Goal: Ask a question

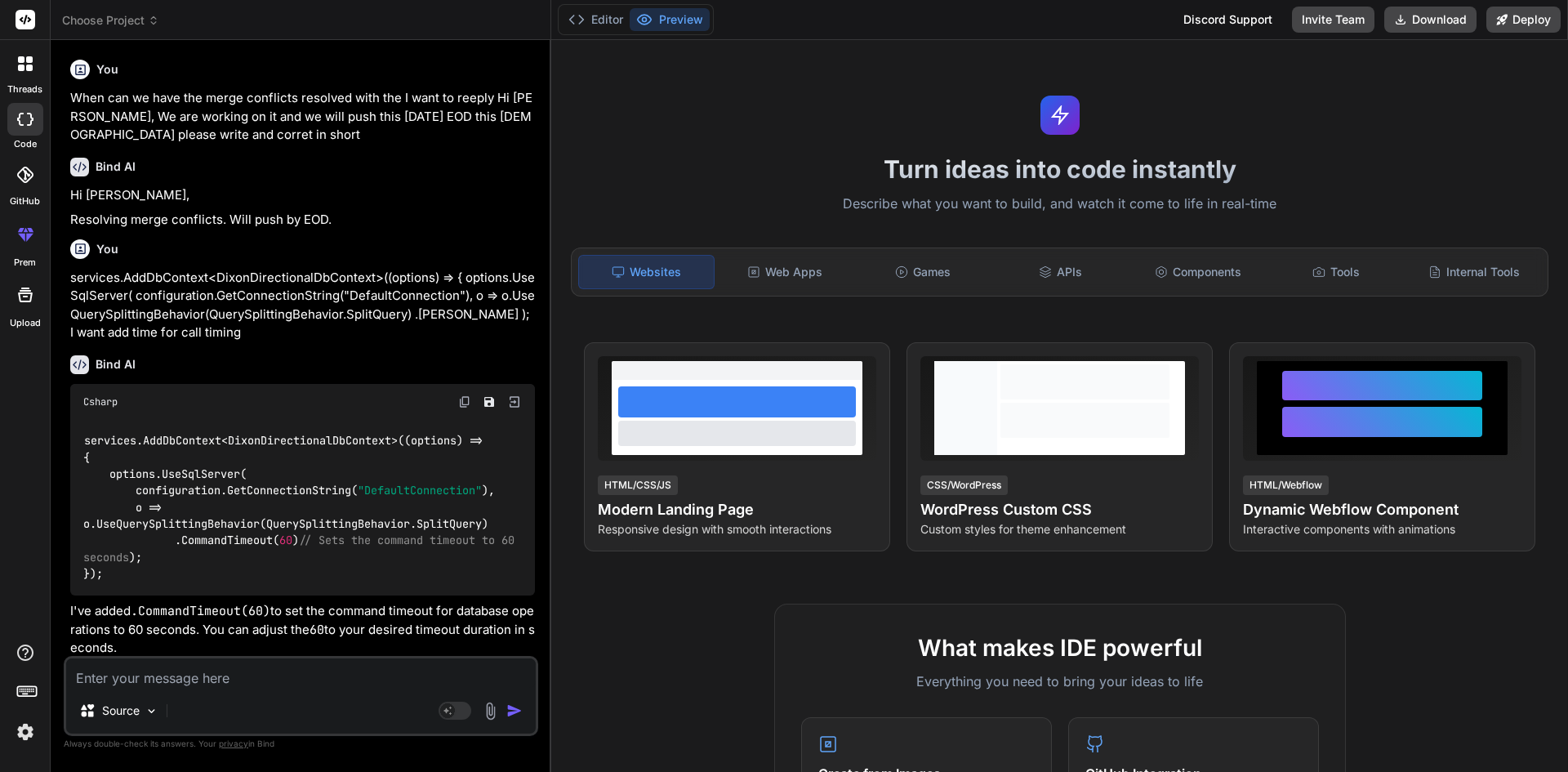
scroll to position [477, 0]
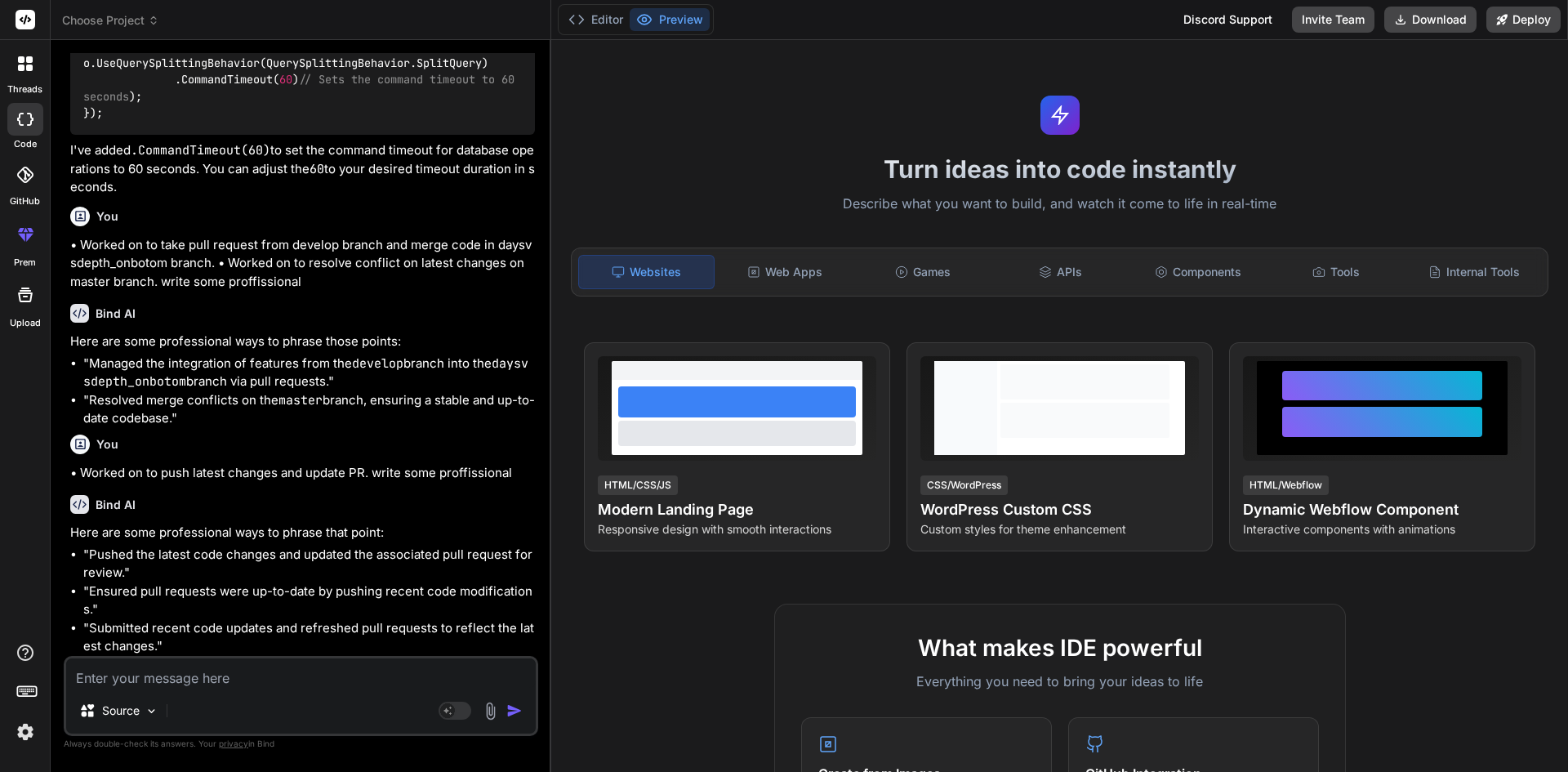
click at [160, 679] on textarea at bounding box center [301, 673] width 469 height 30
paste textarea "I have received 2000 coins but we are unable to show 2000 below. Please see the…"
type textarea "I have received 2000 coins but we are unable to show 2000 below. Please see the…"
type textarea "x"
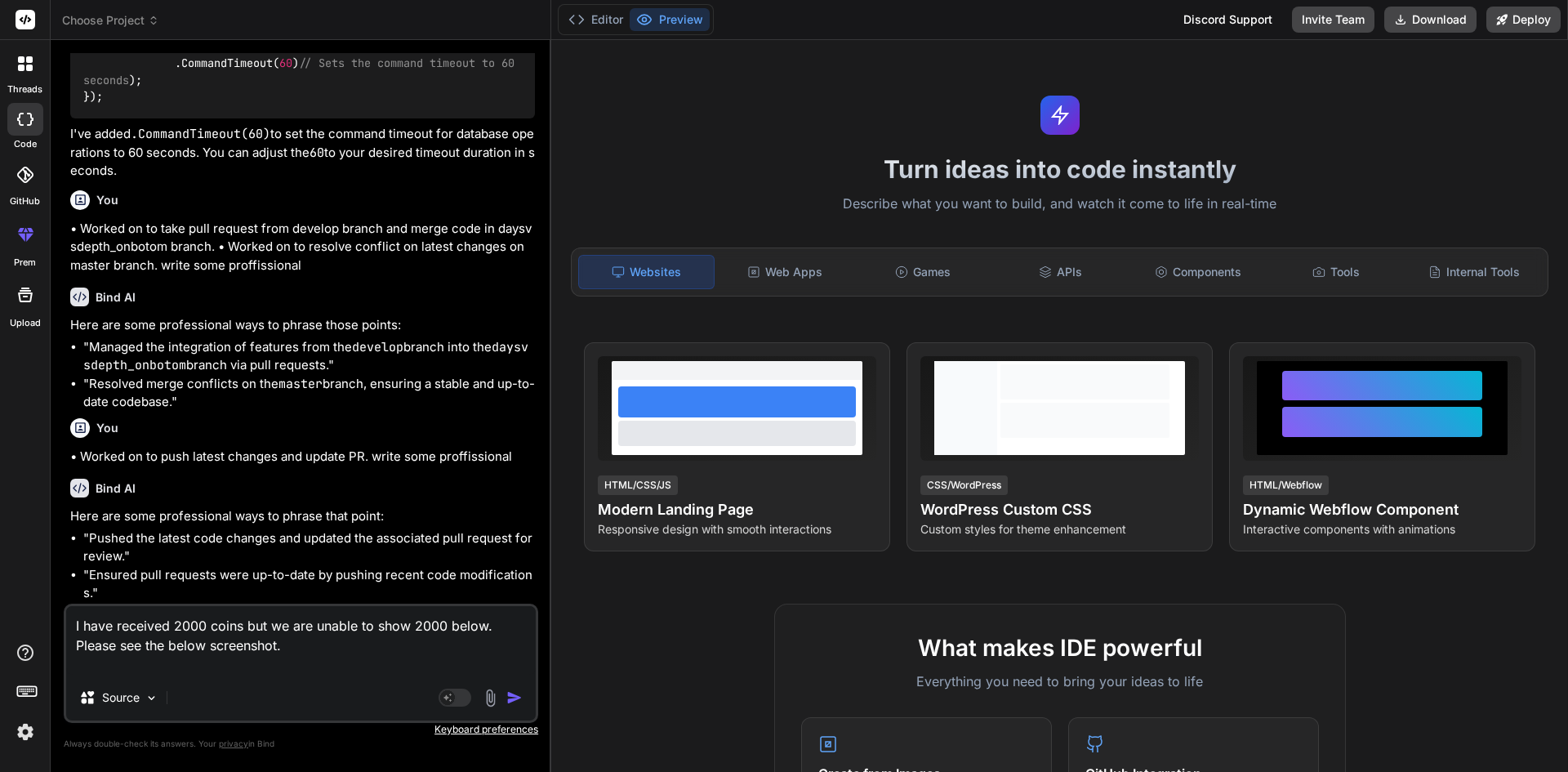
type textarea "I have received 2000 coins but we are unable to show 2000 below. Please see the…"
type textarea "x"
type textarea "I have received 2000 coins but we are unable to show 2000 below. Please see the…"
type textarea "x"
type textarea "I have received 2000 coins but we are unable to show 2000 below. Please see the…"
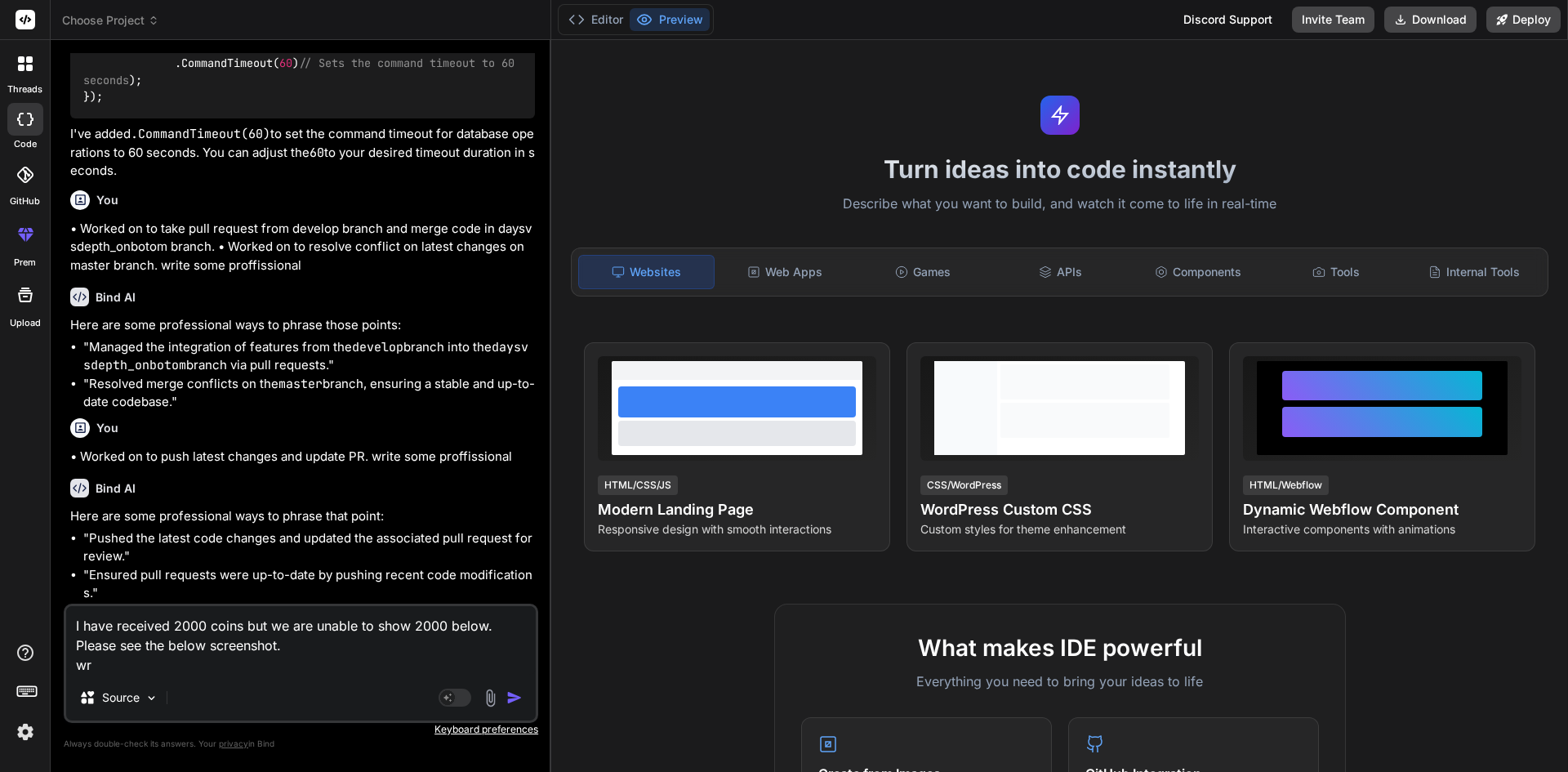
type textarea "x"
type textarea "I have received 2000 coins but we are unable to show 2000 below. Please see the…"
type textarea "x"
type textarea "I have received 2000 coins but we are unable to show 2000 below. Please see the…"
type textarea "x"
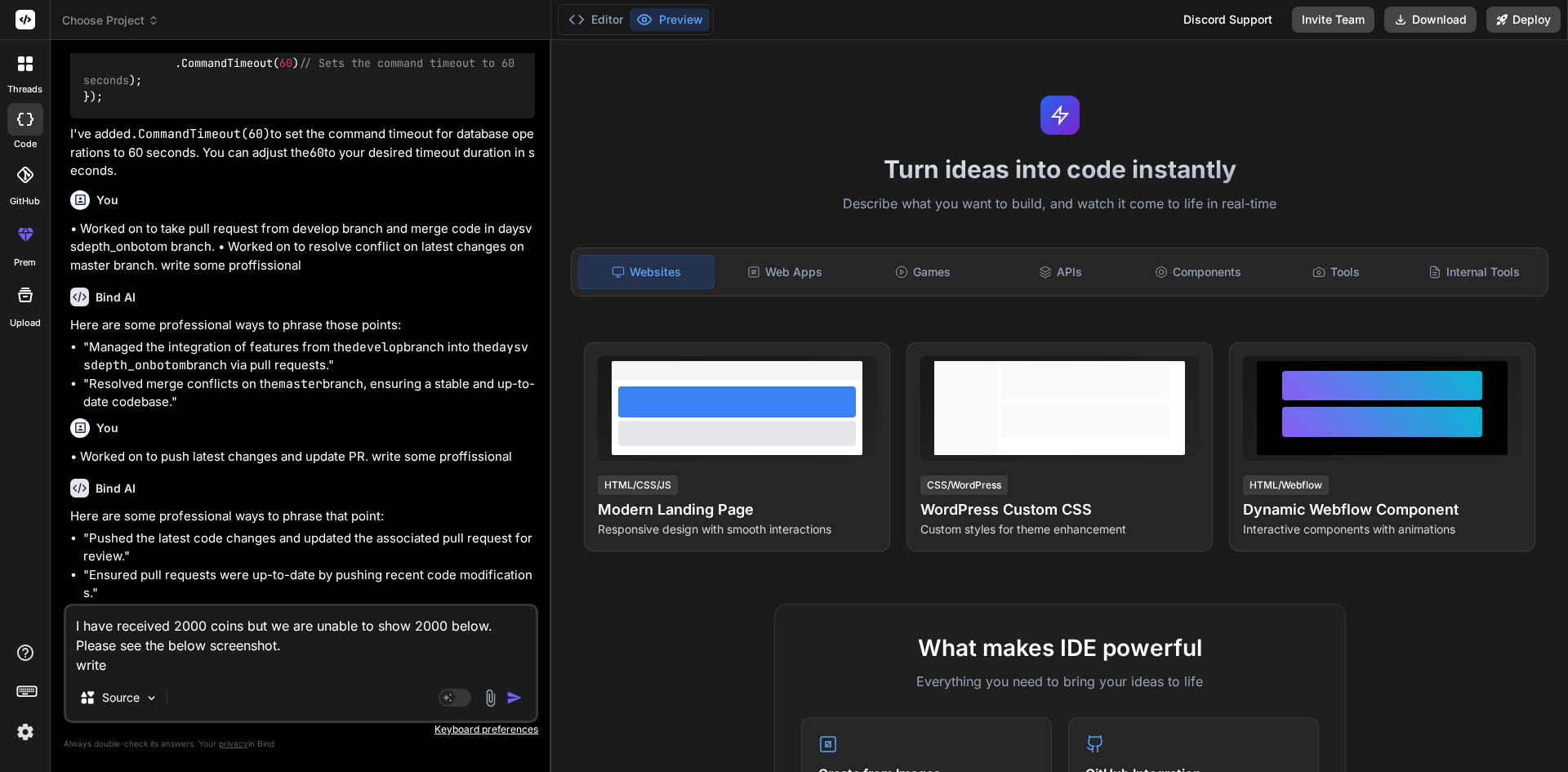
type textarea "I have received 2000 coins but we are unable to show 2000 below. Please see the…"
type textarea "x"
type textarea "I have received 2000 coins but we are unable to show 2000 below. Please see the…"
type textarea "x"
type textarea "I have received 2000 coins but we are unable to show 2000 below. Please see the…"
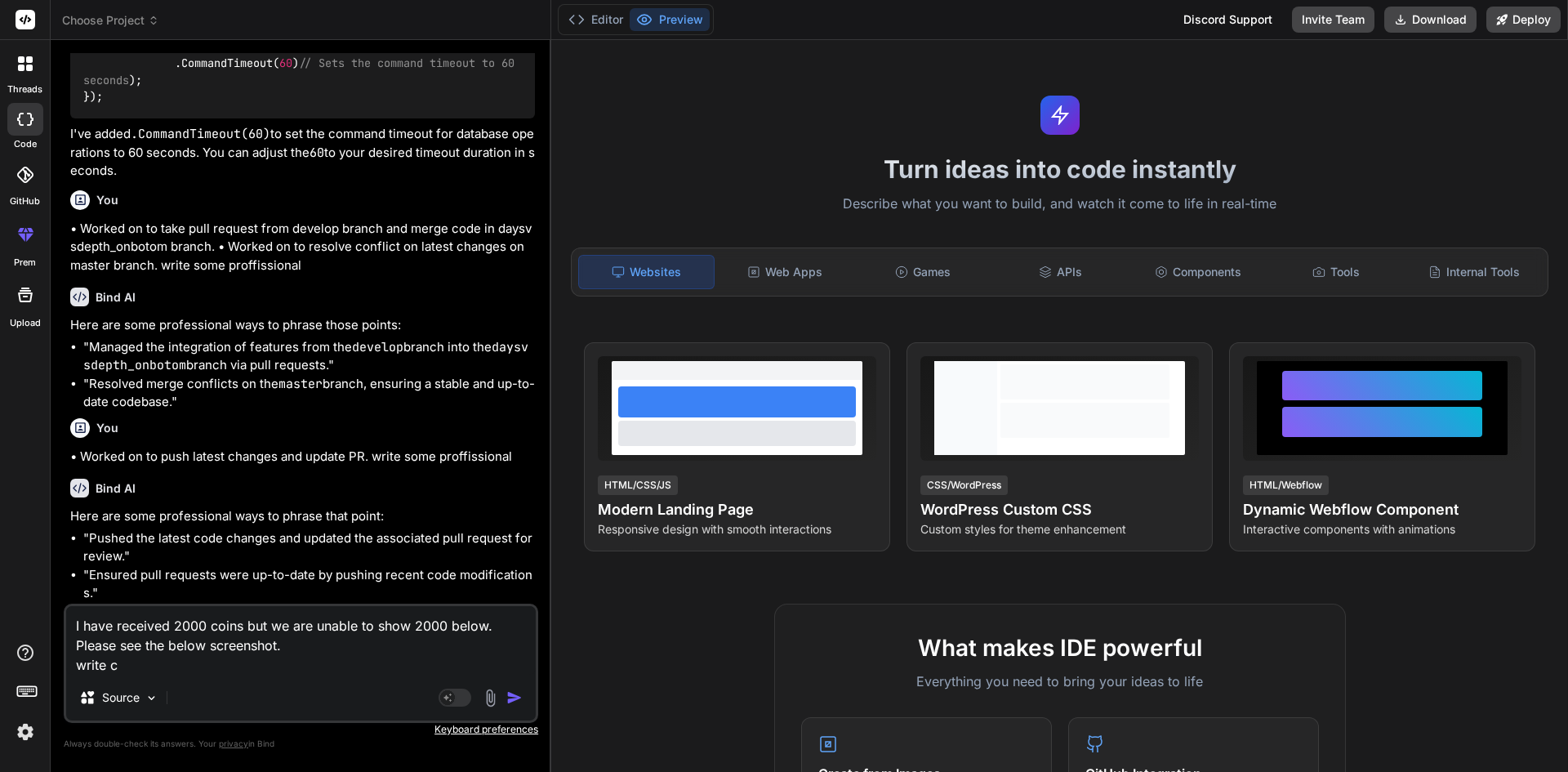
type textarea "x"
type textarea "I have received 2000 coins but we are unable to show 2000 below. Please see the…"
type textarea "x"
type textarea "I have received 2000 coins but we are unable to show 2000 below. Please see the…"
type textarea "x"
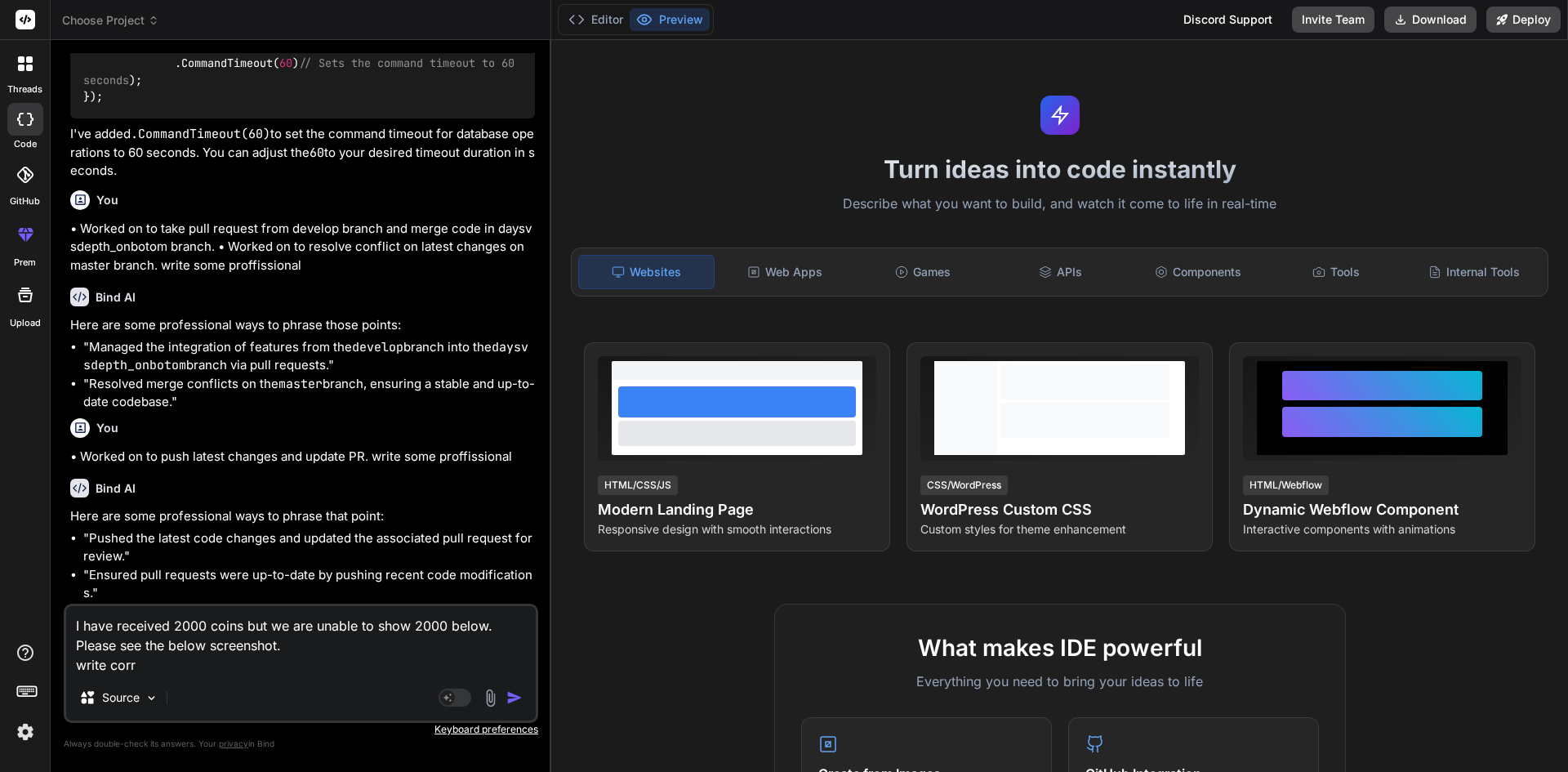
type textarea "I have received 2000 coins but we are unable to show 2000 below. Please see the…"
type textarea "x"
type textarea "I have received 2000 coins but we are unable to show 2000 below. Please see the…"
type textarea "x"
type textarea "I have received 2000 coins but we are unable to show 2000 below. Please see the…"
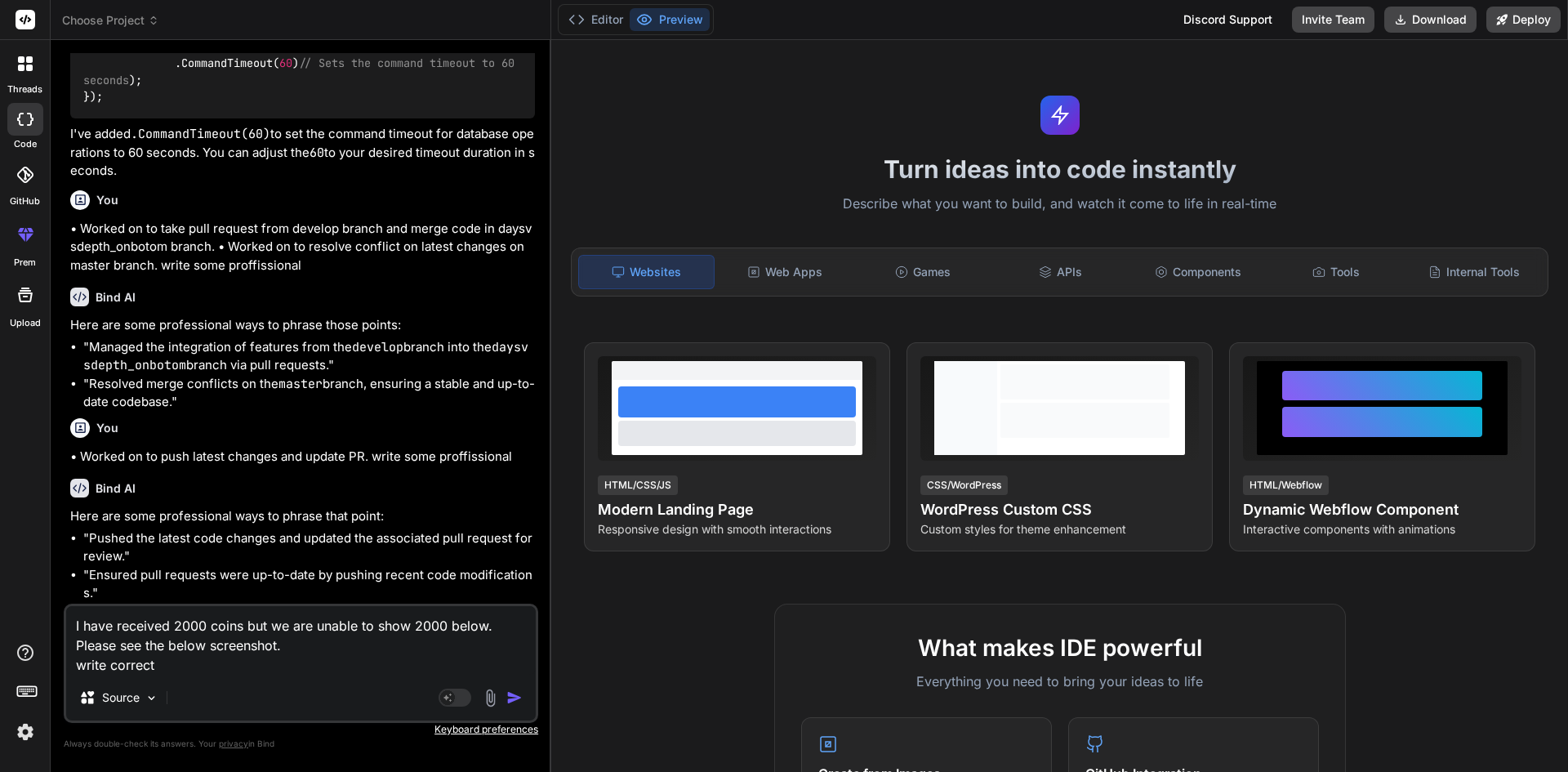
type textarea "x"
type textarea "I have received 2000 coins but we are unable to show 2000 below. Please see the…"
type textarea "x"
type textarea "I have received 2000 coins but we are unable to show 2000 below. Please see the…"
type textarea "x"
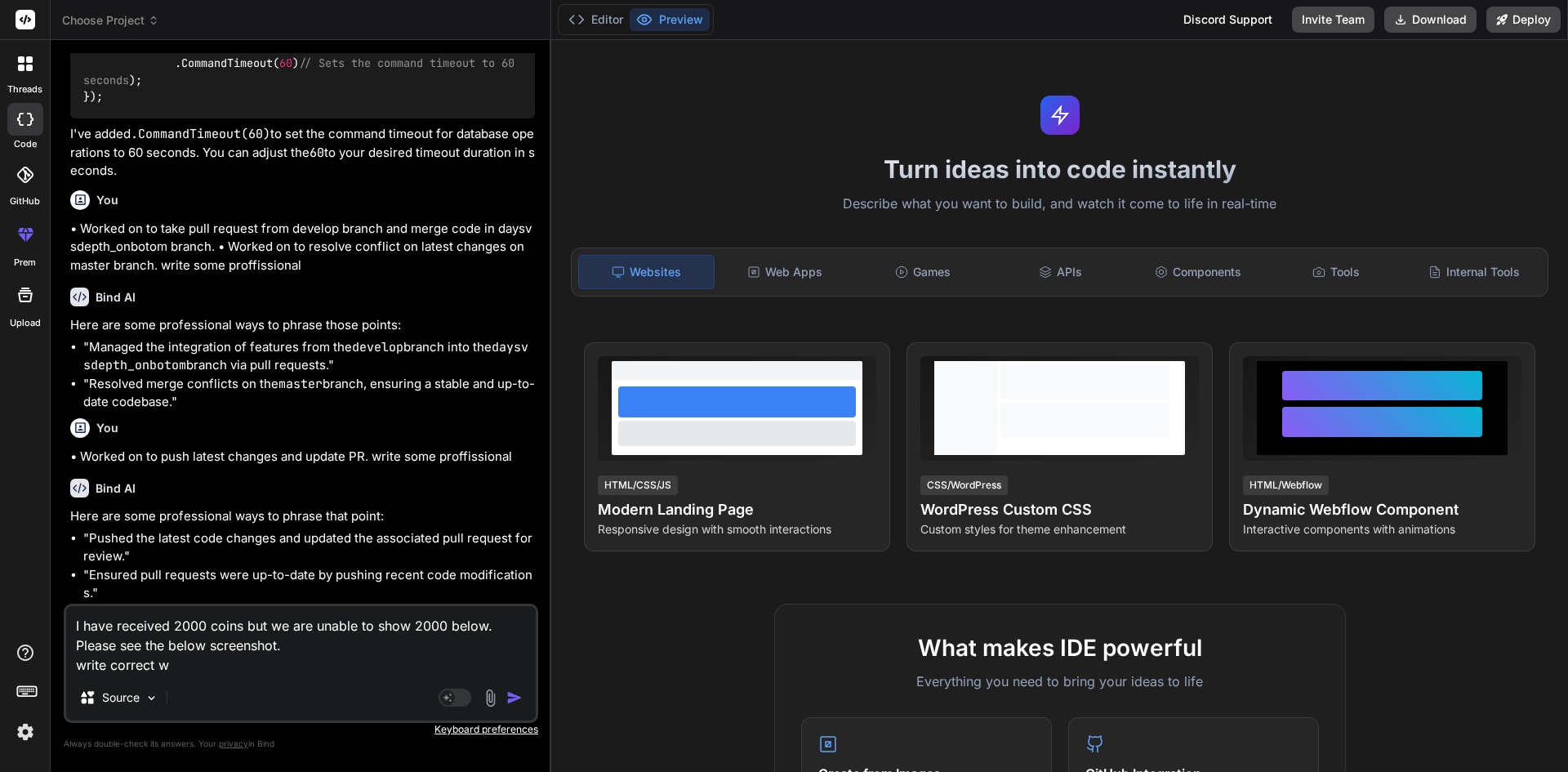
type textarea "I have received 2000 coins but we are unable to show 2000 below. Please see the…"
type textarea "x"
type textarea "I have received 2000 coins but we are unable to show 2000 below. Please see the…"
type textarea "x"
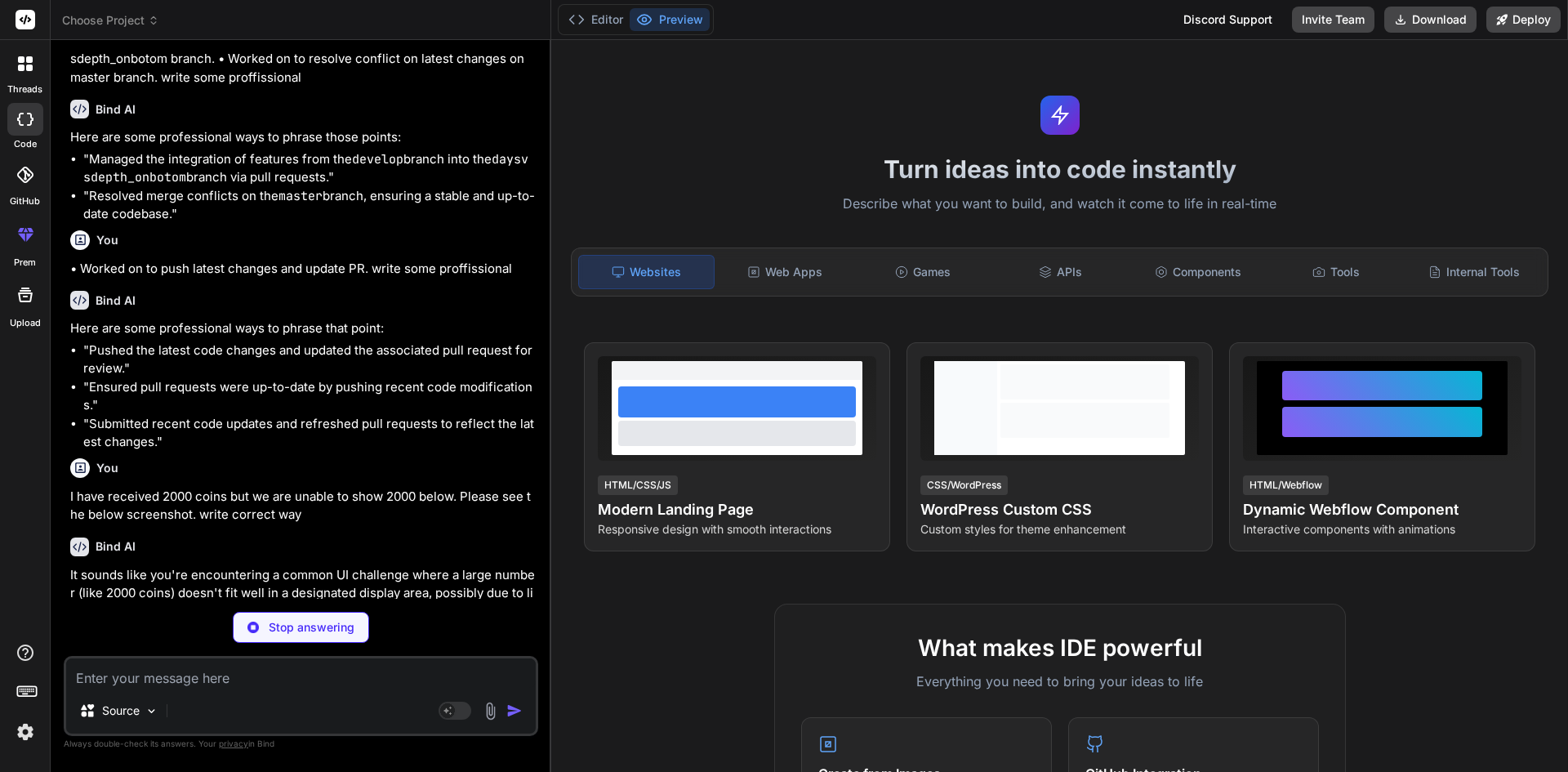
scroll to position [793, 0]
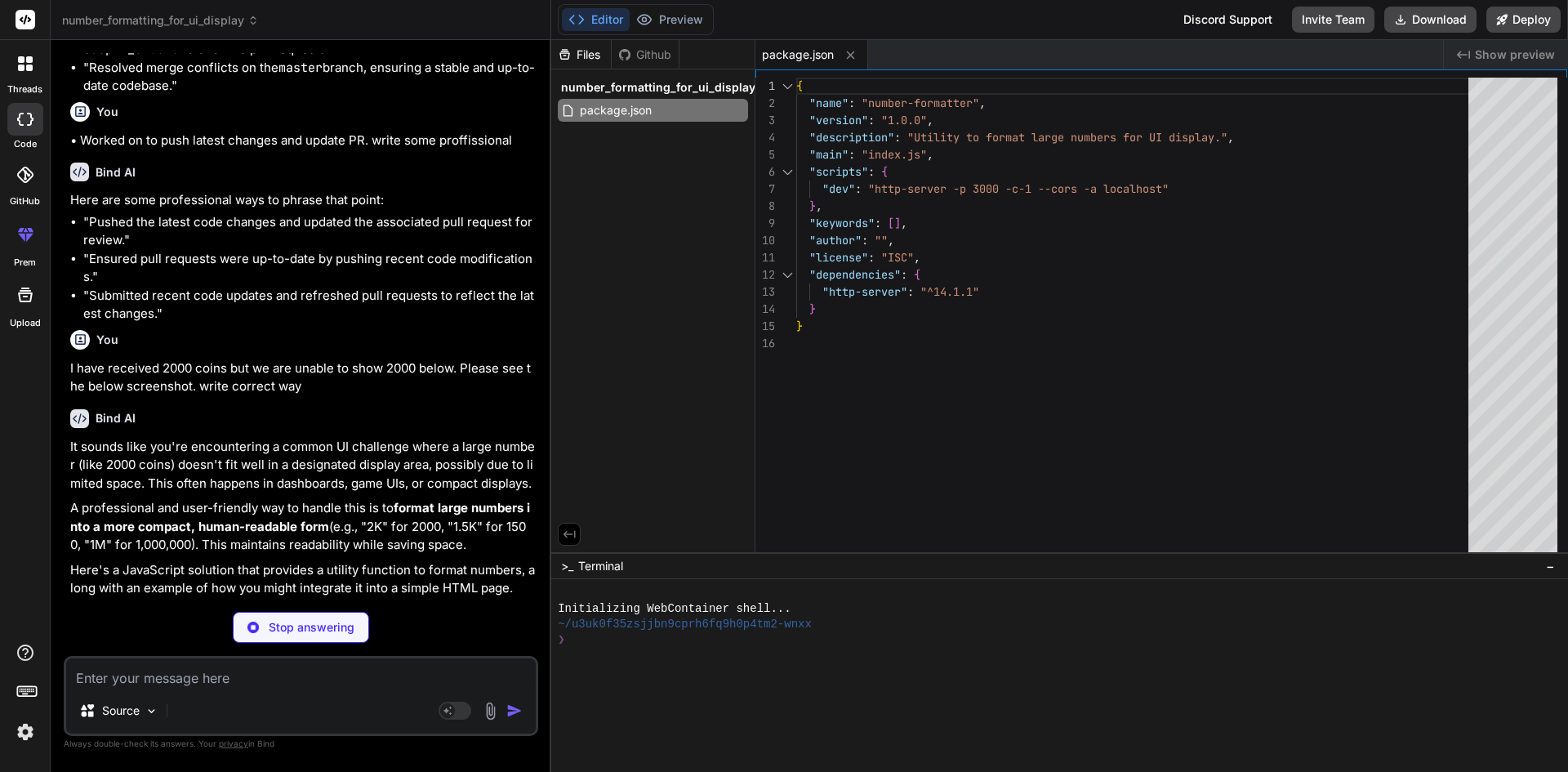
type textarea "x"
type textarea "</script> </body> </html>"
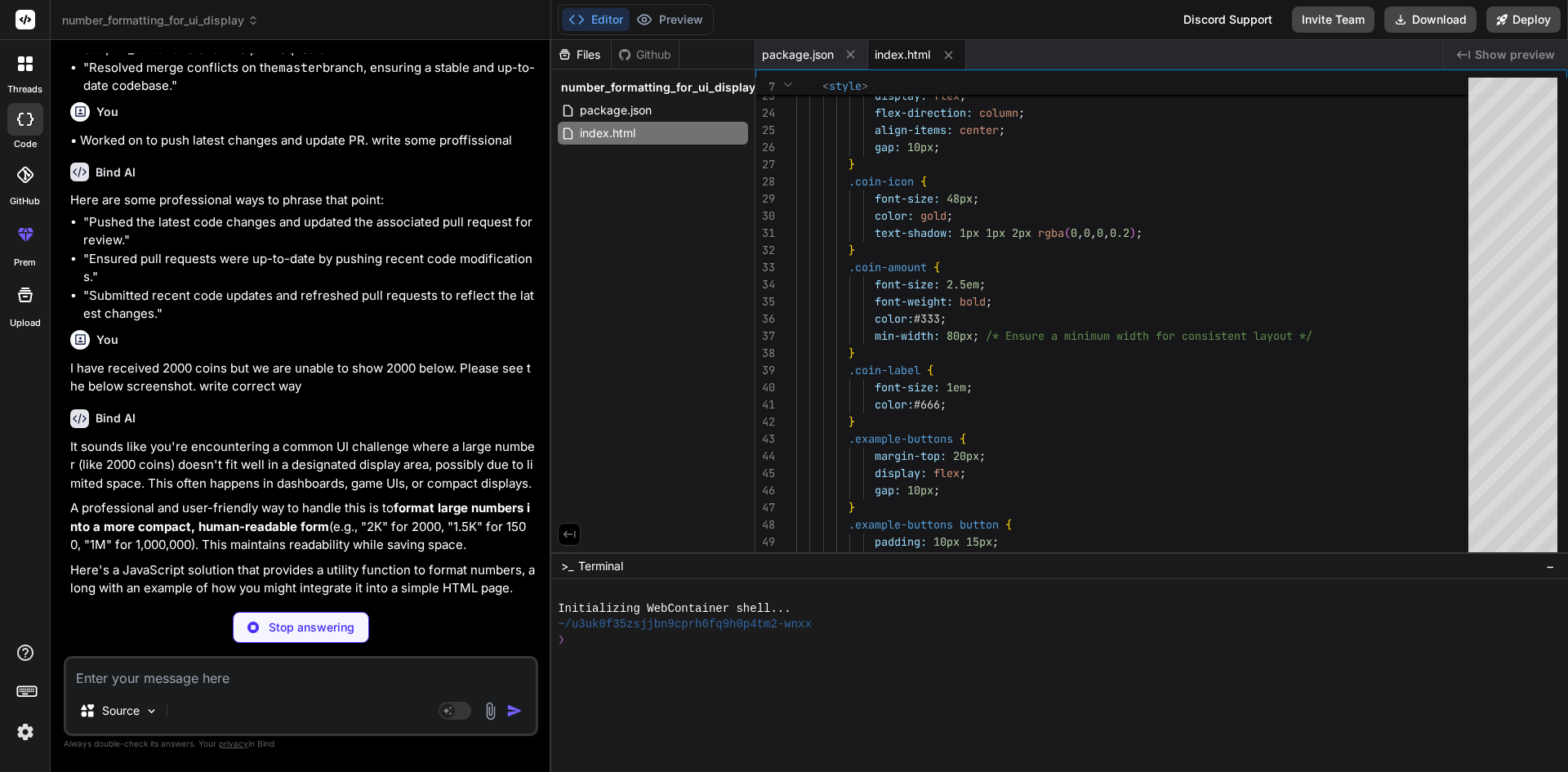
type textarea "x"
type textarea "// Example: updateCoins(1234567); // This will display "1.2M" // Example: updat…"
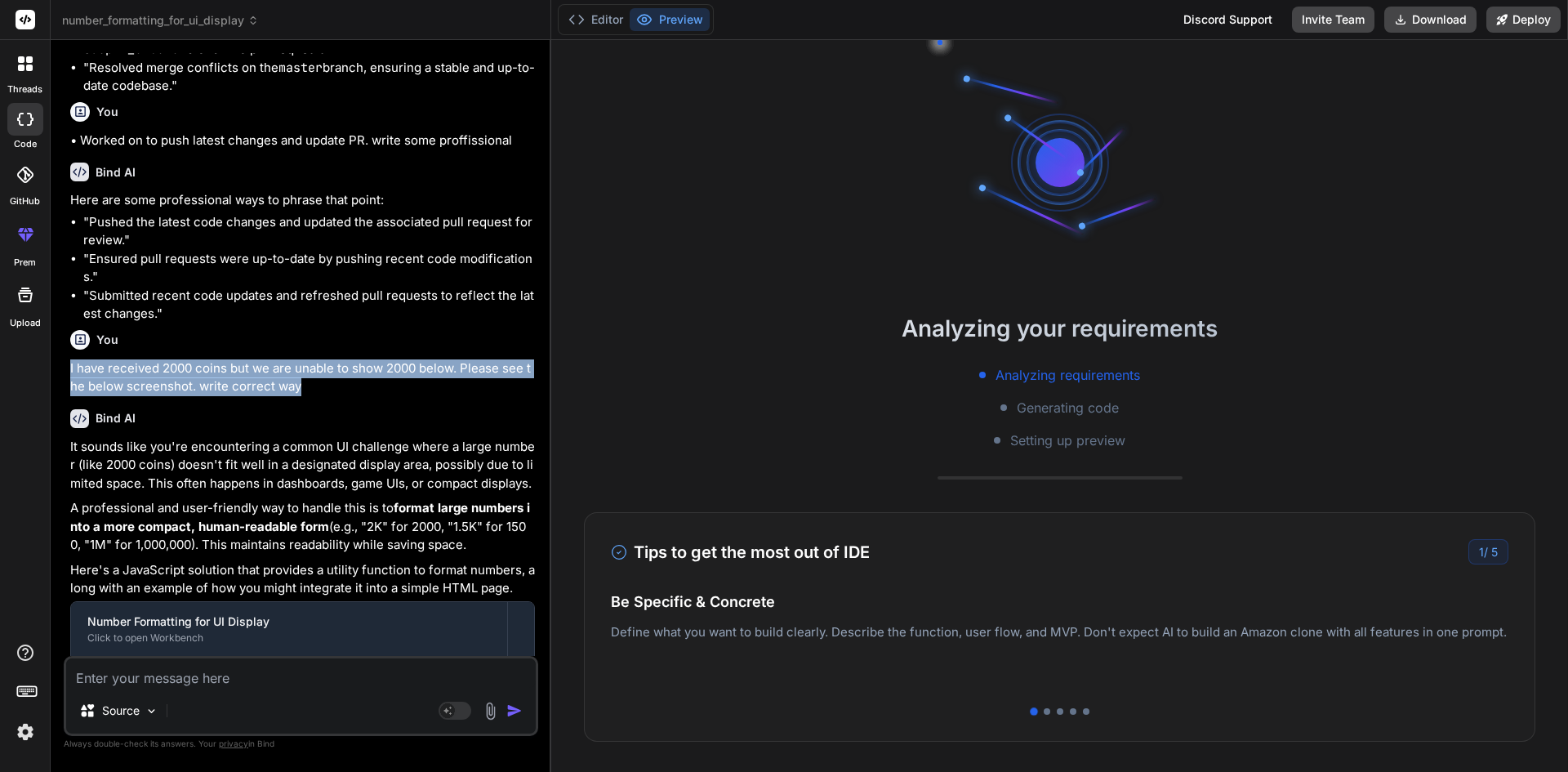
drag, startPoint x: 301, startPoint y: 402, endPoint x: 63, endPoint y: 381, distance: 238.9
click at [63, 381] on div "Bind AI Web Search Created with Pixso. Code Generator You When can we have the …" at bounding box center [301, 406] width 501 height 731
copy p "I have received 2000 coins but we are unable to show 2000 below. Please see the…"
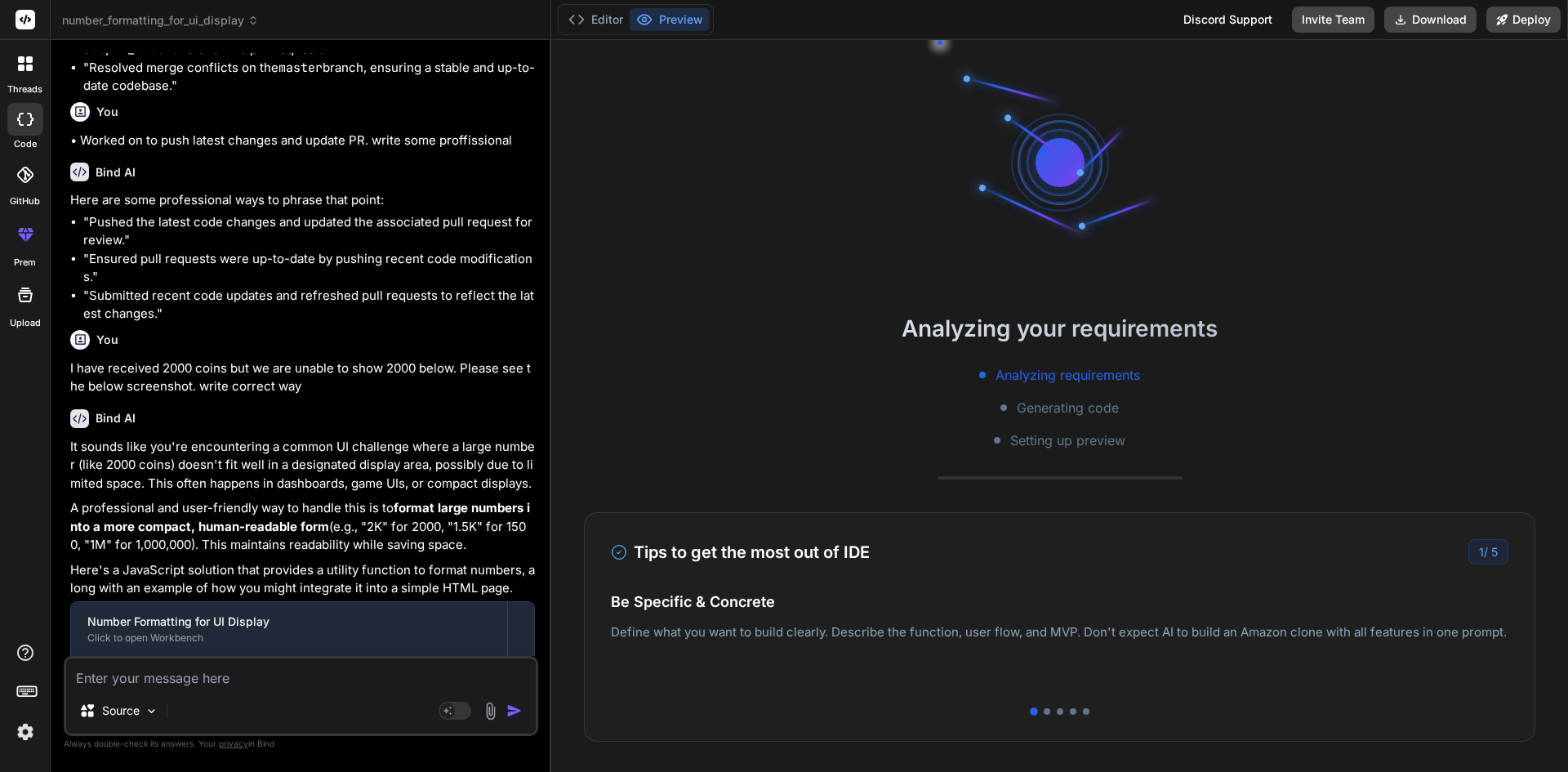
click at [140, 674] on textarea at bounding box center [301, 673] width 469 height 30
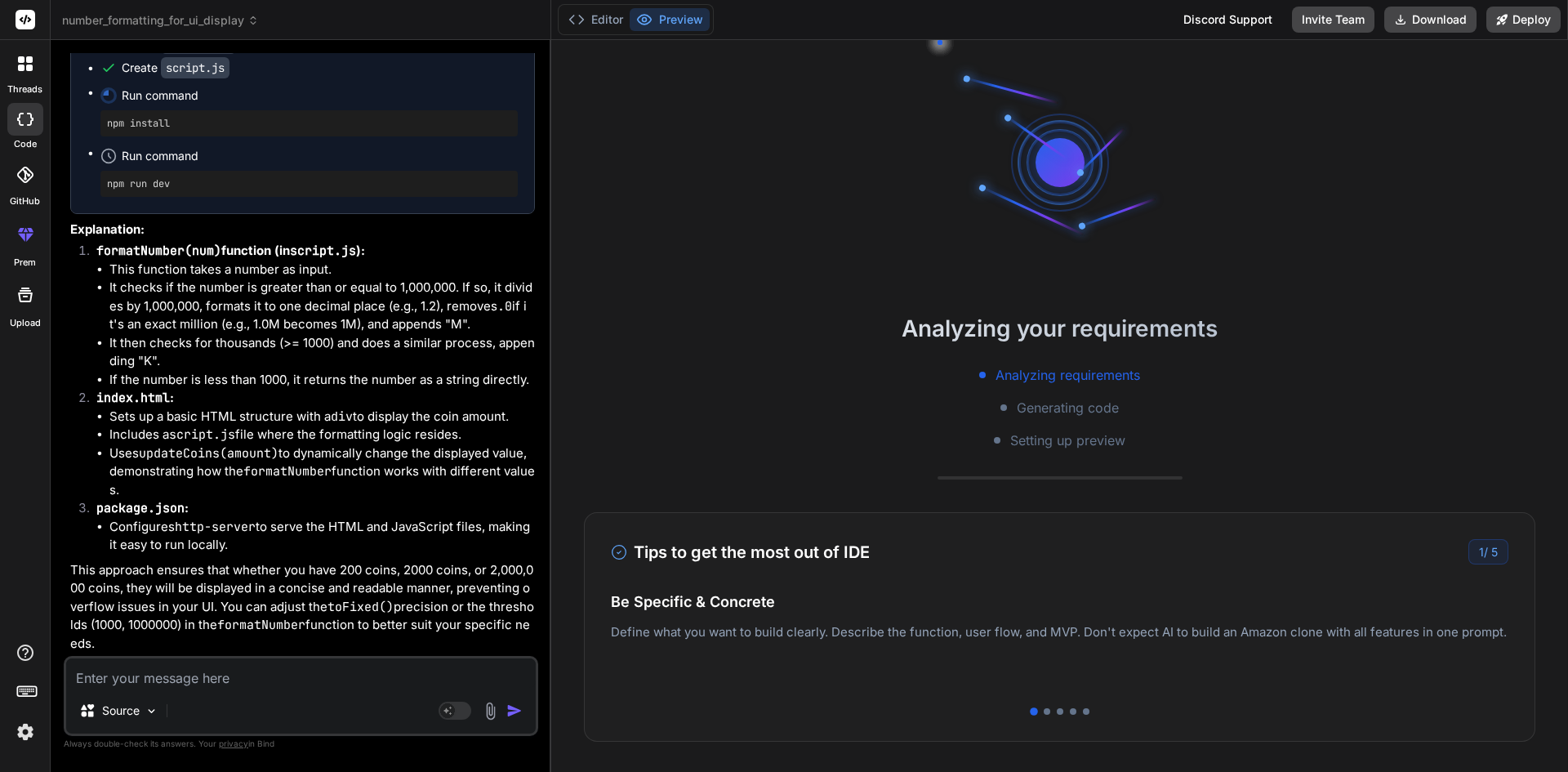
scroll to position [78, 0]
click at [150, 671] on textarea at bounding box center [301, 673] width 469 height 30
type textarea "x"
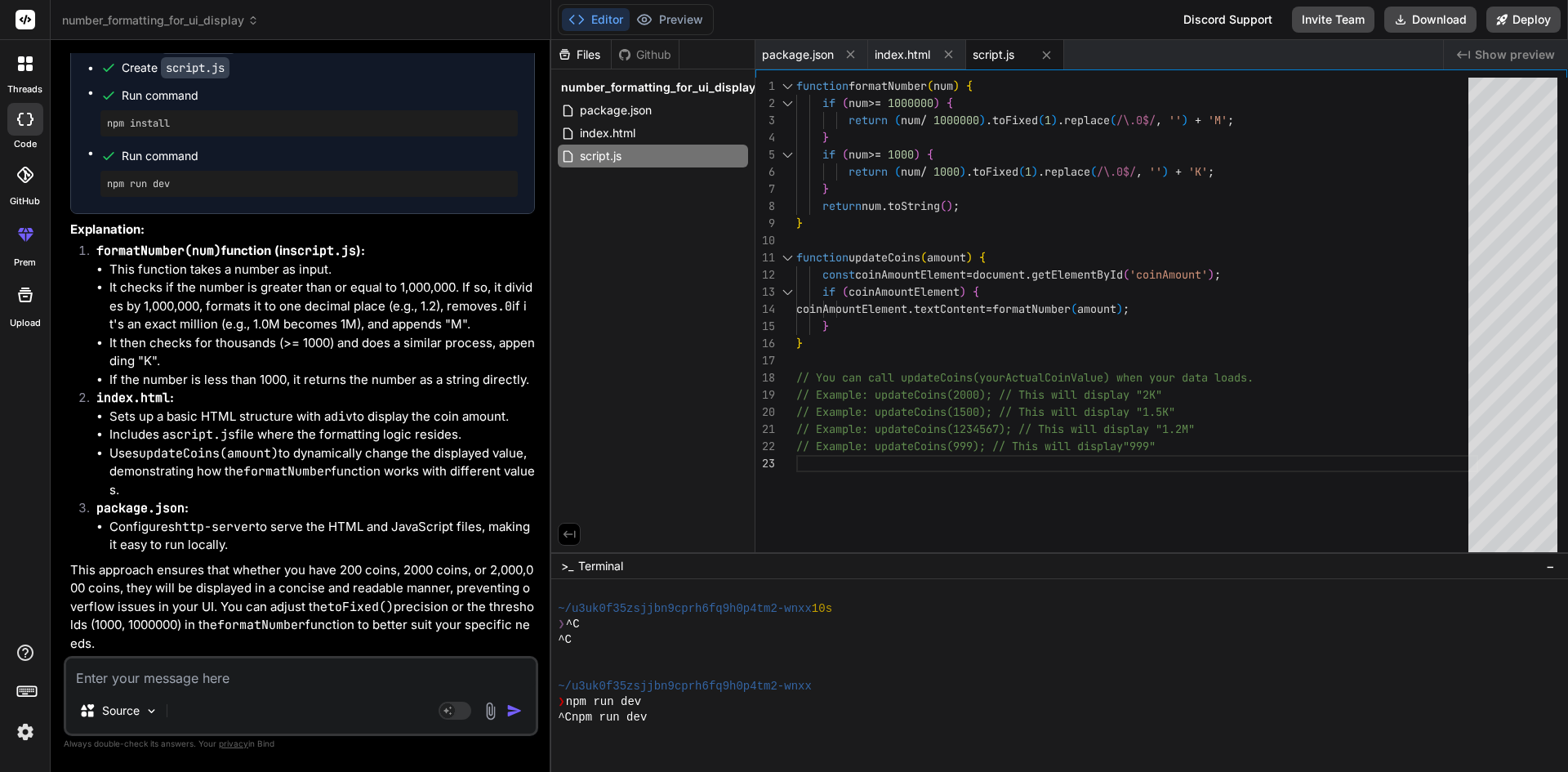
paste textarea "I have received 2000 coins but we are unable to show 2000 below. Please see the…"
type textarea "I have received 2000 coins but we are unable to show 2000 below. Please see the…"
type textarea "x"
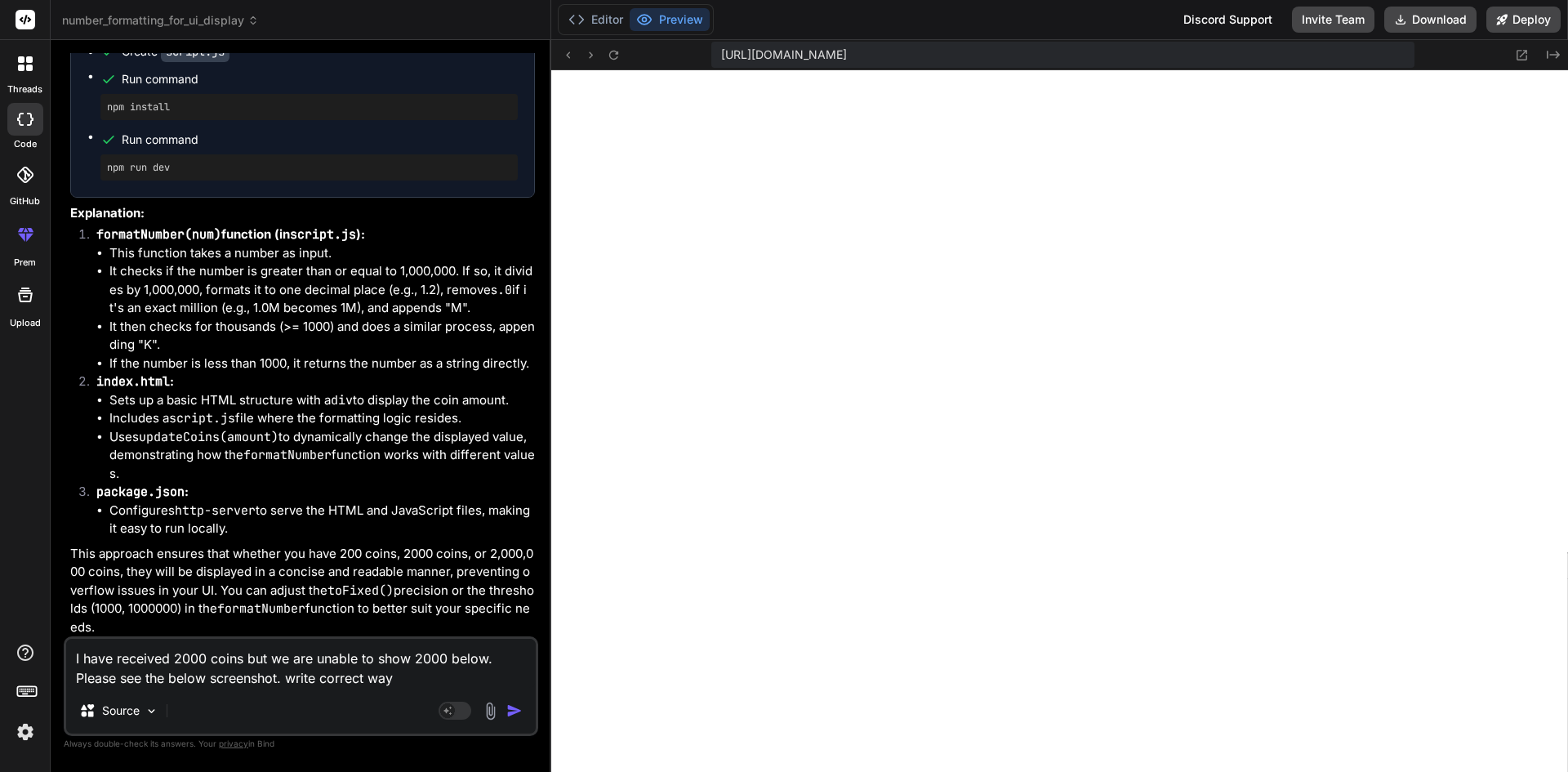
scroll to position [636, 0]
click at [332, 681] on textarea "I have received 2000 coins but we are unable to show 2000 below. Please see the…" at bounding box center [301, 663] width 469 height 49
type textarea "I have received 2000 coins but we are unable to show 2000 below. Please see the…"
type textarea "x"
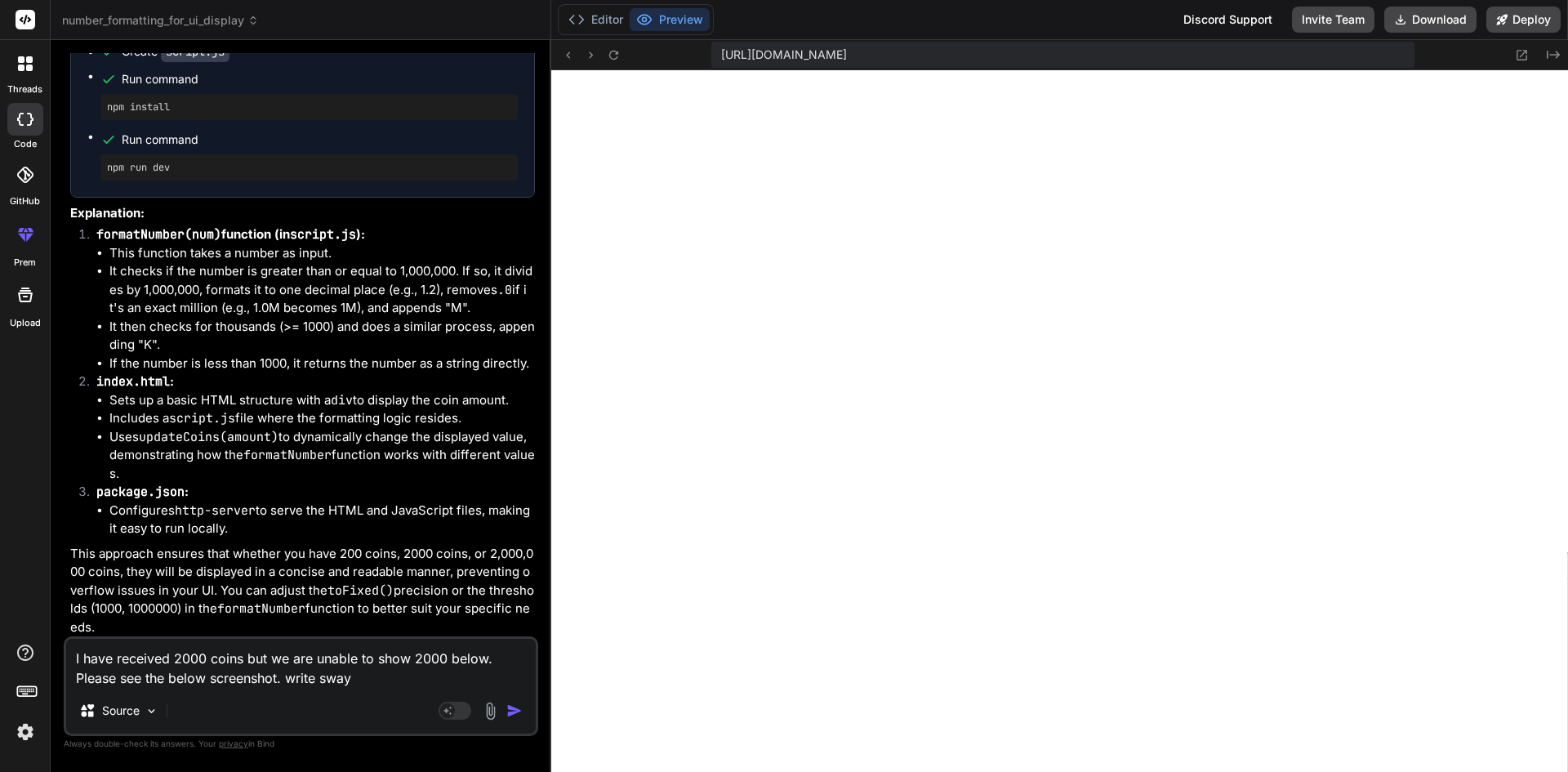
type textarea "I have received 2000 coins but we are unable to show 2000 below. Please see the…"
type textarea "x"
type textarea "I have received 2000 coins but we are unable to show 2000 below. Please see the…"
type textarea "x"
type textarea "I have received 2000 coins but we are unable to show 2000 below. Please see the…"
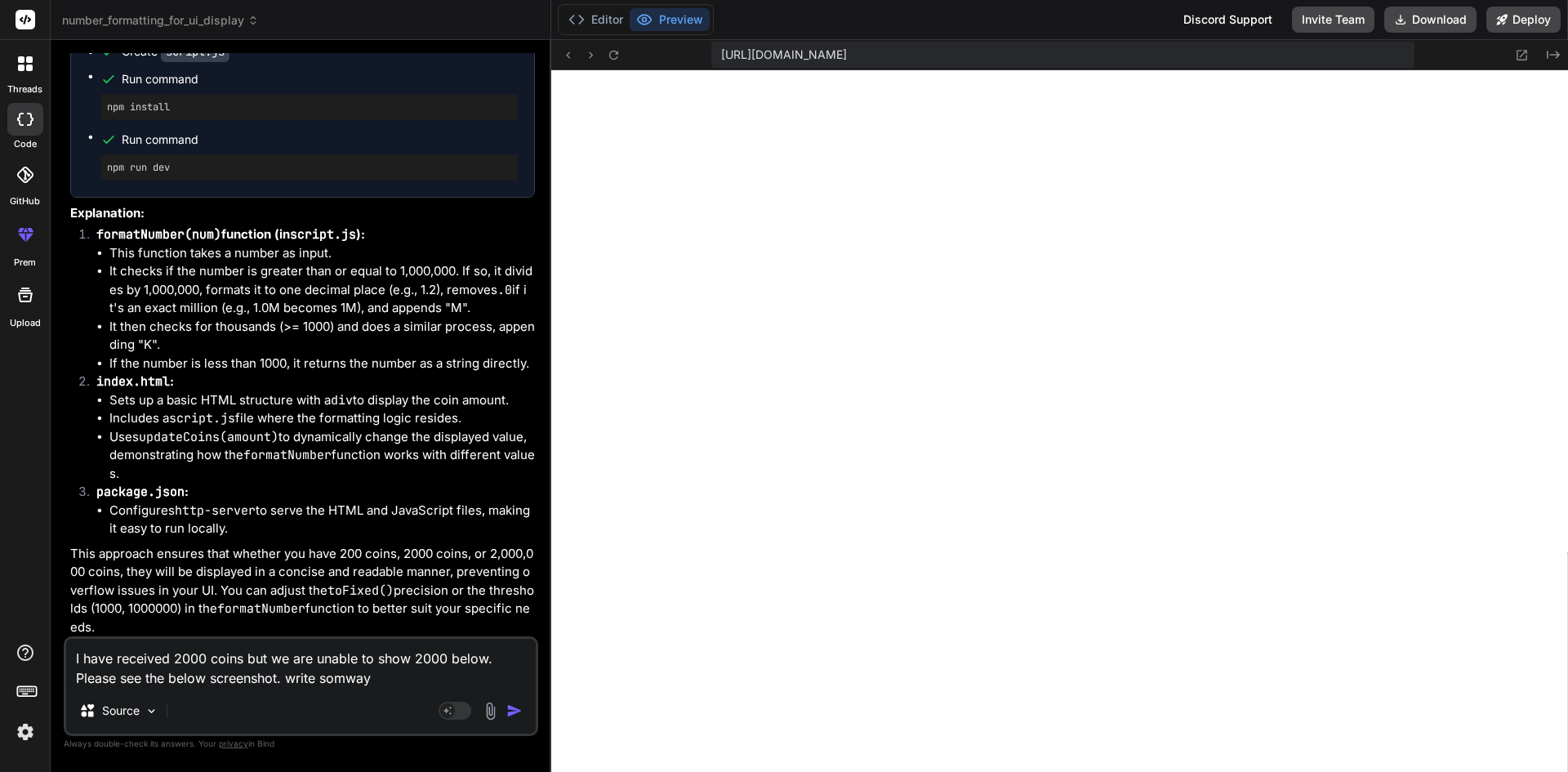
type textarea "x"
type textarea "I have received 2000 coins but we are unable to show 2000 below. Please see the…"
type textarea "x"
drag, startPoint x: 391, startPoint y: 680, endPoint x: 65, endPoint y: 657, distance: 326.8
click at [65, 657] on div "I have received 2000 coins but we are unable to show 2000 below. Please see the…" at bounding box center [301, 686] width 474 height 99
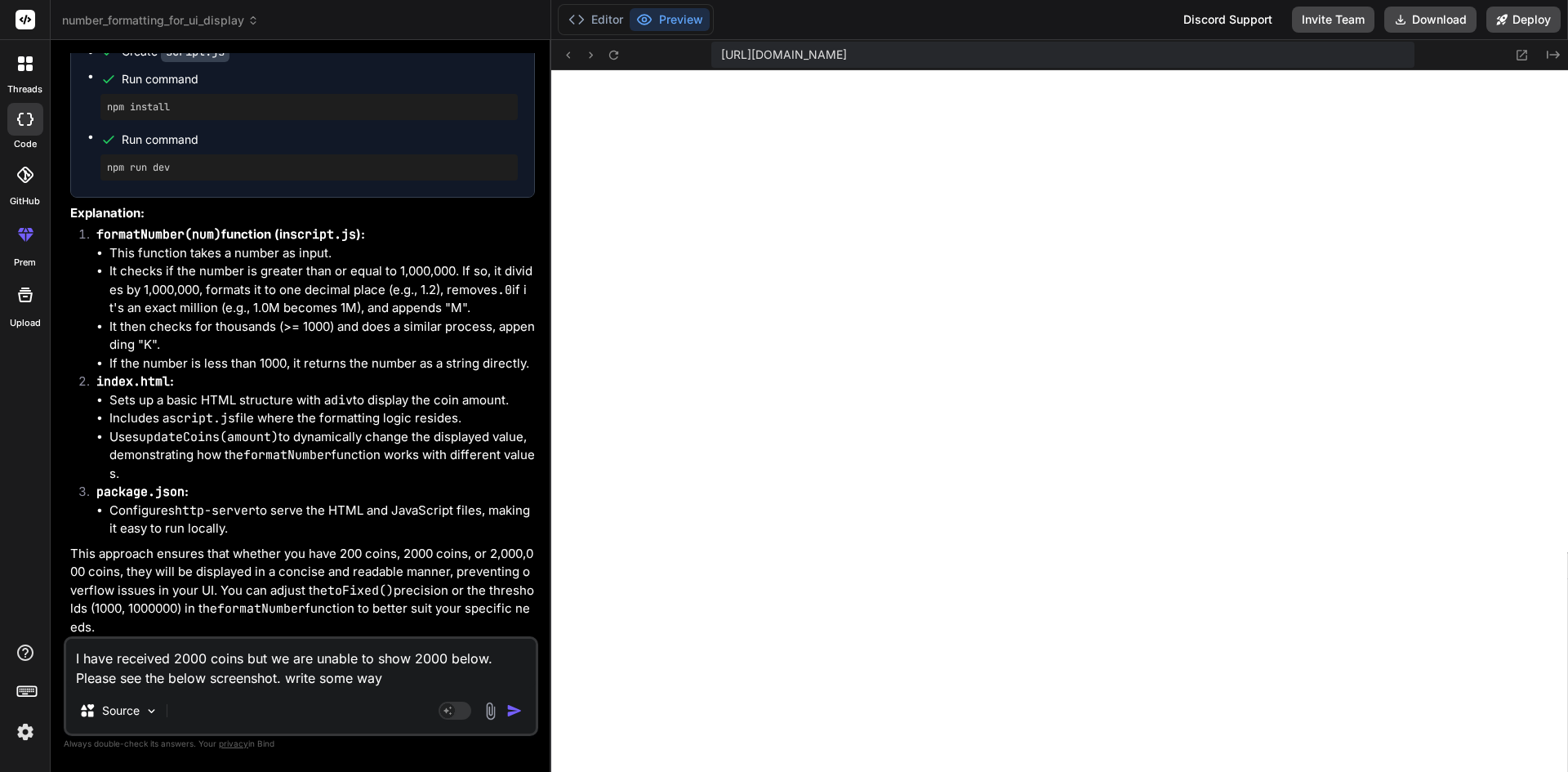
paste textarea "Hi [PERSON_NAME], I have received 2000 coins but we are unable to show 2000 bel…"
type textarea "Hi [PERSON_NAME], I have received 2000 coins but we are unable to show 2000 bel…"
type textarea "x"
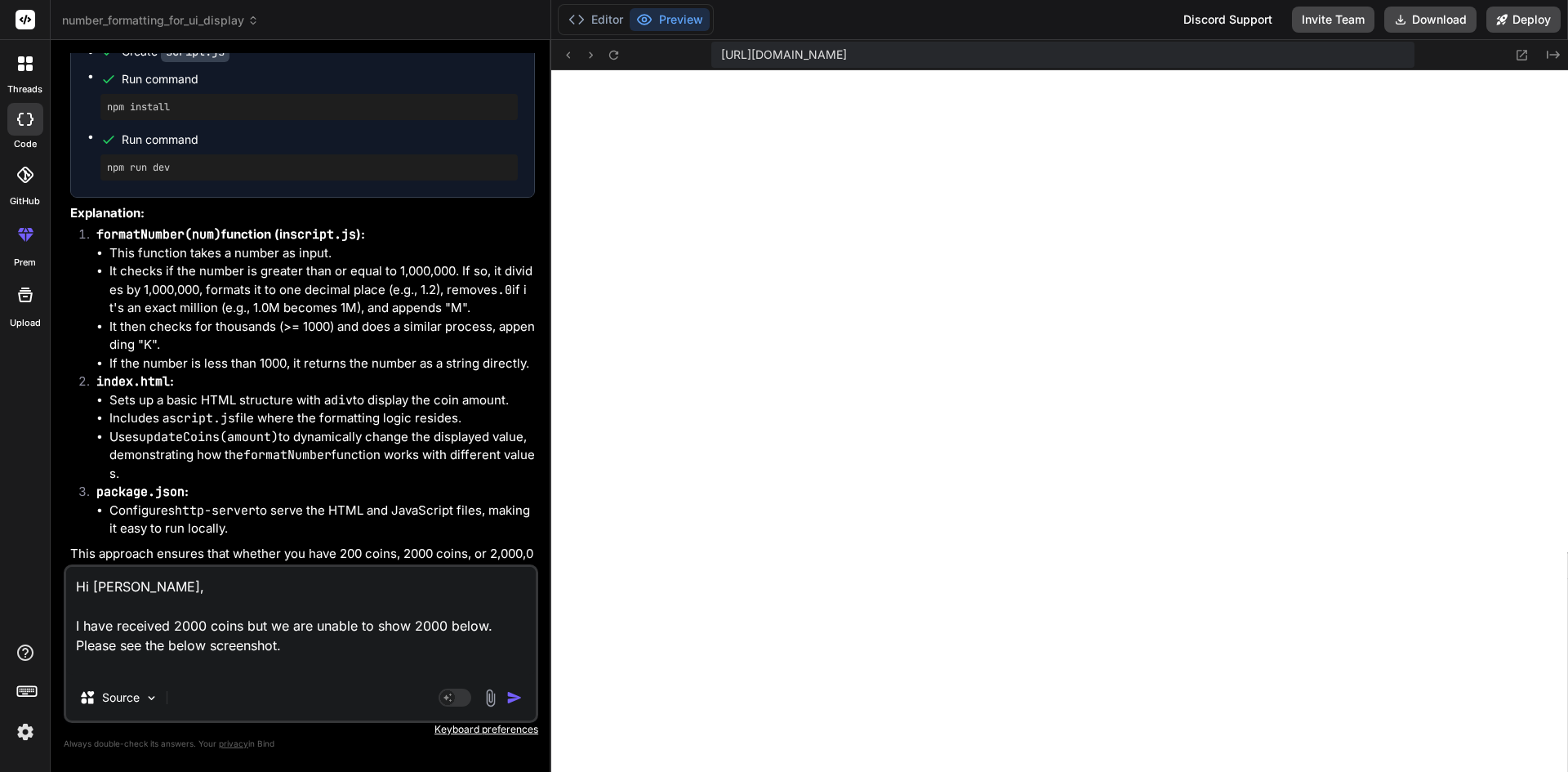
type textarea "Hi [PERSON_NAME], I have received 2000 coins but we are unable to show 2000 bel…"
type textarea "x"
type textarea "Hi [PERSON_NAME], I have received 2000 coins but we are unable to show 2000 bel…"
type textarea "x"
type textarea "Hi [PERSON_NAME], I have received 2000 coins but we are unable to show 2000 bel…"
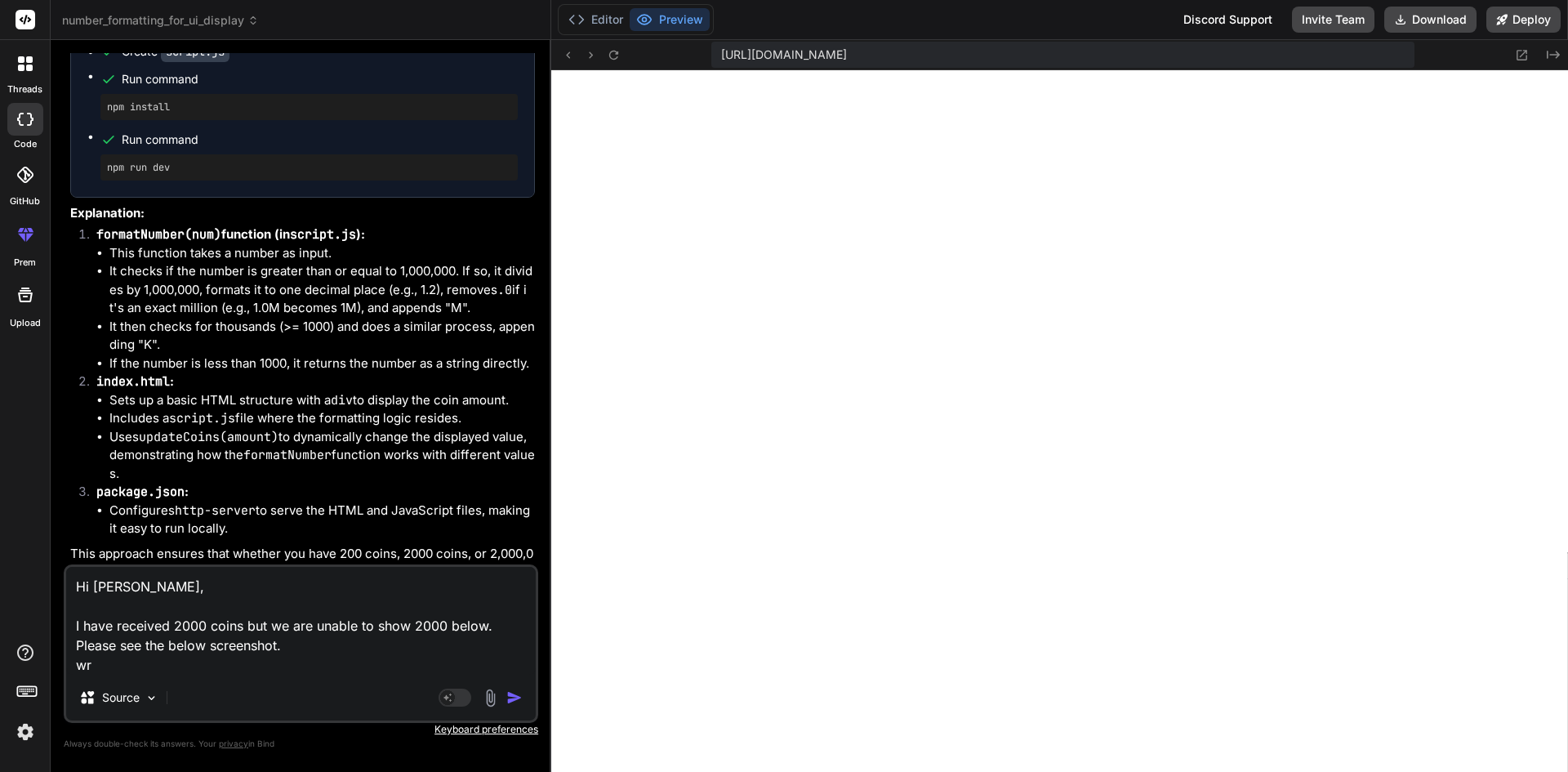
type textarea "x"
type textarea "Hi [PERSON_NAME], I have received 2000 coins but we are unable to show 2000 bel…"
type textarea "x"
type textarea "Hi [PERSON_NAME], I have received 2000 coins but we are unable to show 2000 bel…"
type textarea "x"
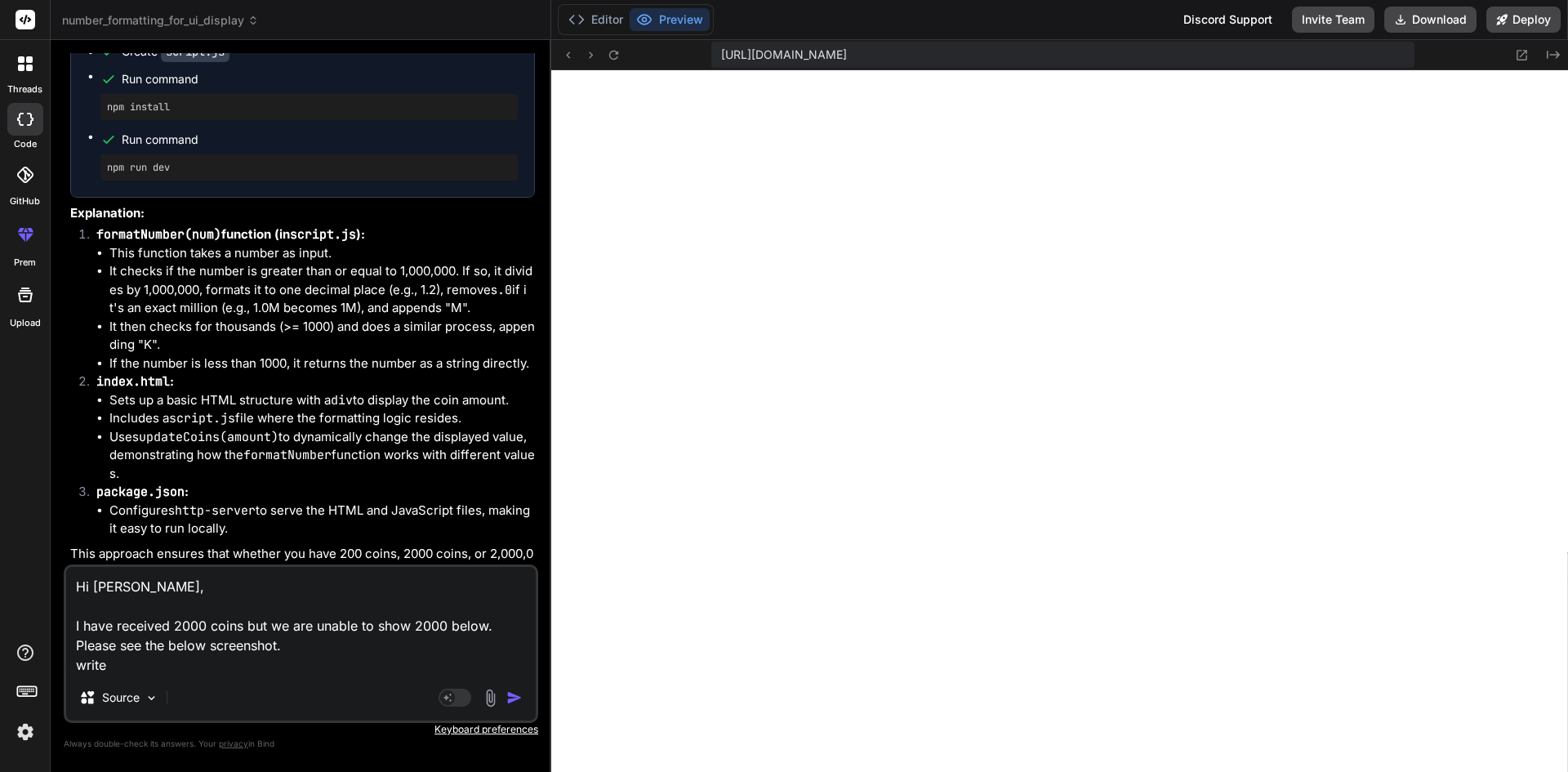
type textarea "Hi [PERSON_NAME], I have received 2000 coins but we are unable to show 2000 bel…"
type textarea "x"
type textarea "Hi [PERSON_NAME], I have received 2000 coins but we are unable to show 2000 bel…"
type textarea "x"
type textarea "Hi [PERSON_NAME], I have received 2000 coins but we are unable to show 2000 bel…"
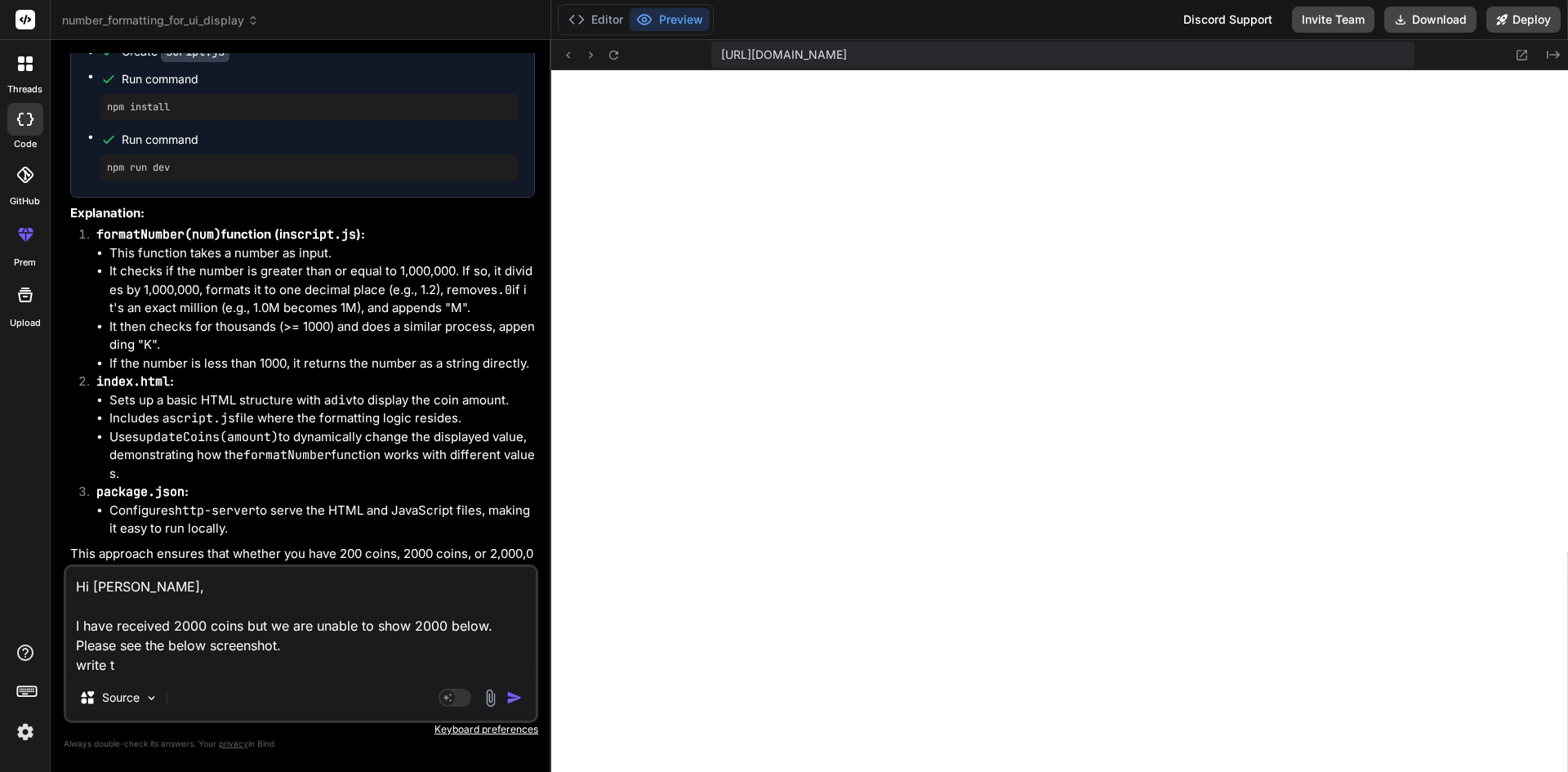
type textarea "x"
type textarea "Hi [PERSON_NAME], I have received 2000 coins but we are unable to show 2000 bel…"
type textarea "x"
type textarea "Hi [PERSON_NAME], I have received 2000 coins but we are unable to show 2000 bel…"
type textarea "x"
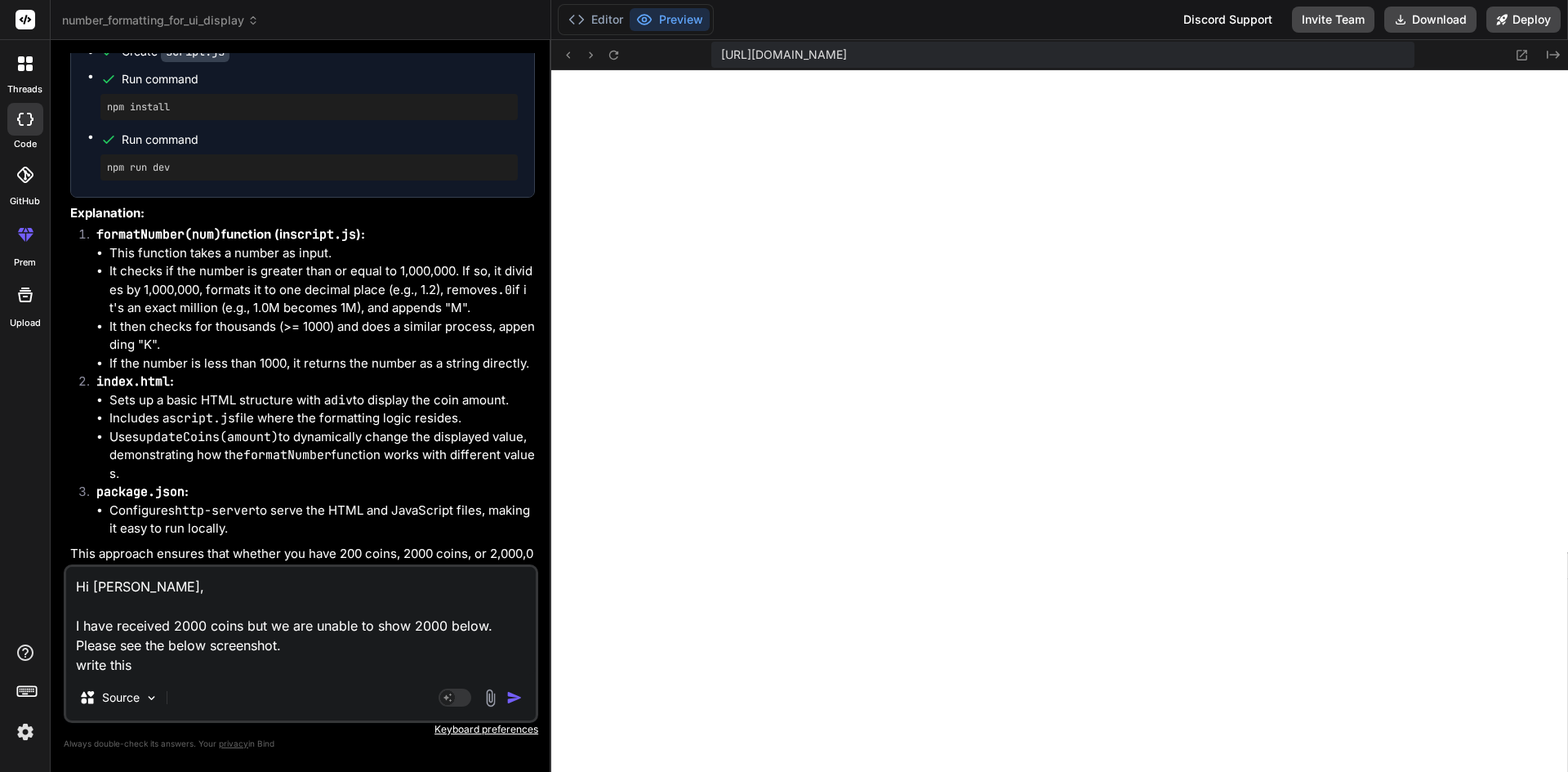
type textarea "Hi [PERSON_NAME], I have received 2000 coins but we are unable to show 2000 bel…"
type textarea "x"
type textarea "Hi [PERSON_NAME], I have received 2000 coins but we are unable to show 2000 bel…"
type textarea "x"
type textarea "Hi [PERSON_NAME], I have received 2000 coins but we are unable to show 2000 bel…"
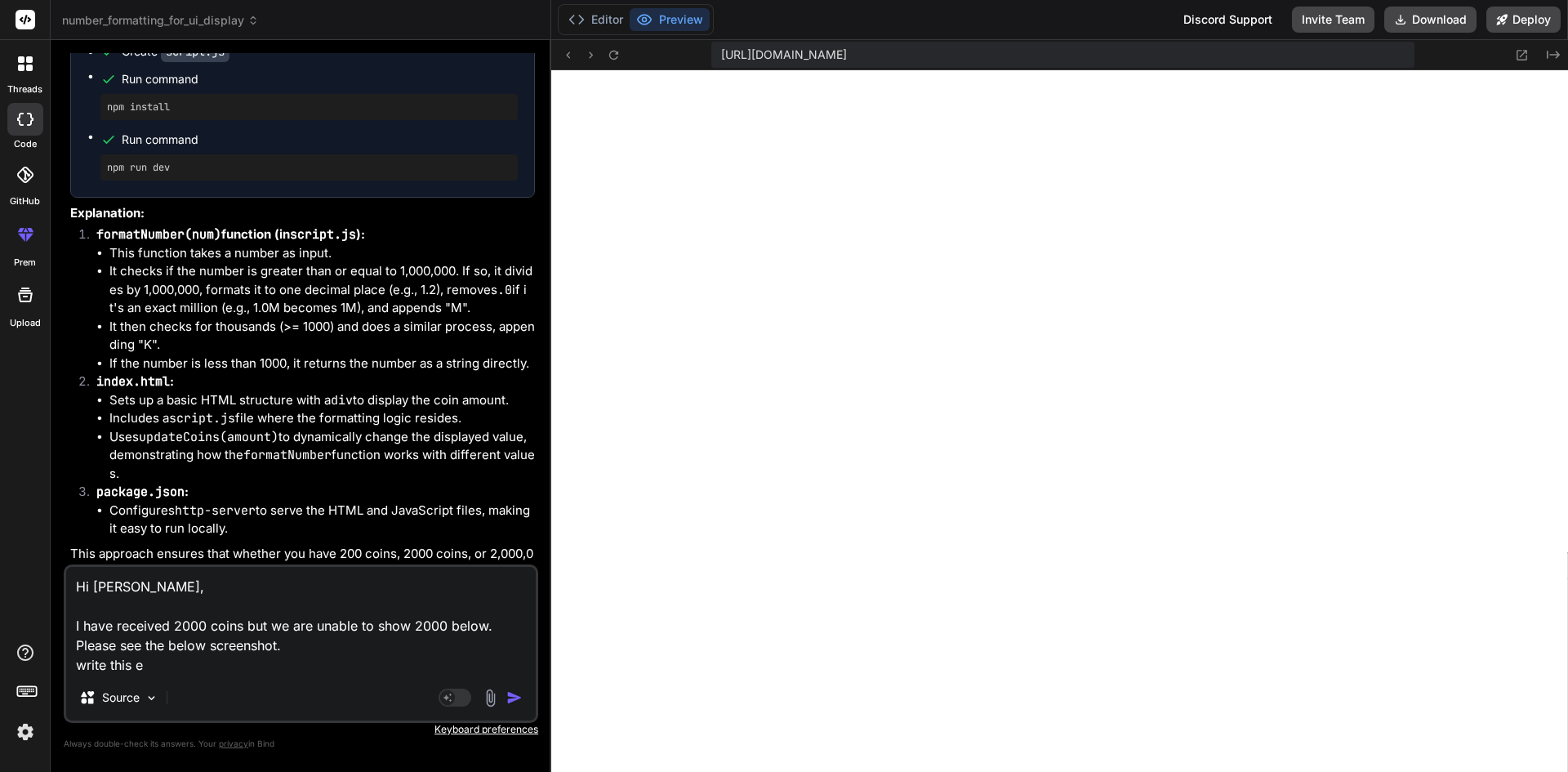
type textarea "x"
type textarea "Hi [PERSON_NAME], I have received 2000 coins but we are unable to show 2000 bel…"
type textarea "x"
type textarea "Hi [PERSON_NAME], I have received 2000 coins but we are unable to show 2000 bel…"
type textarea "x"
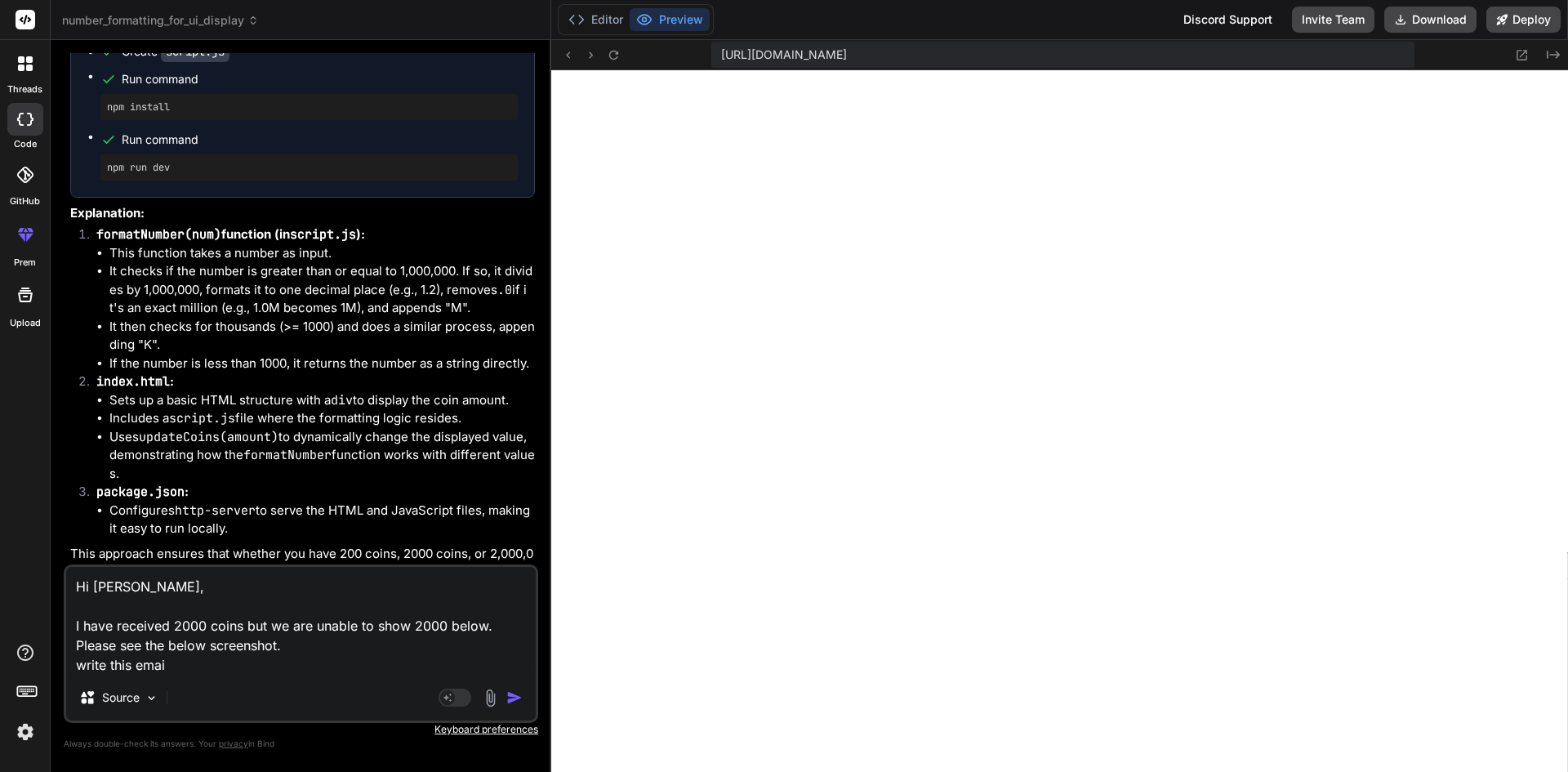
type textarea "Hi [PERSON_NAME], I have received 2000 coins but we are unable to show 2000 bel…"
type textarea "x"
type textarea "Hi [PERSON_NAME], I have received 2000 coins but we are unable to show 2000 bel…"
type textarea "x"
type textarea "Hi [PERSON_NAME], I have received 2000 coins but we are unable to show 2000 bel…"
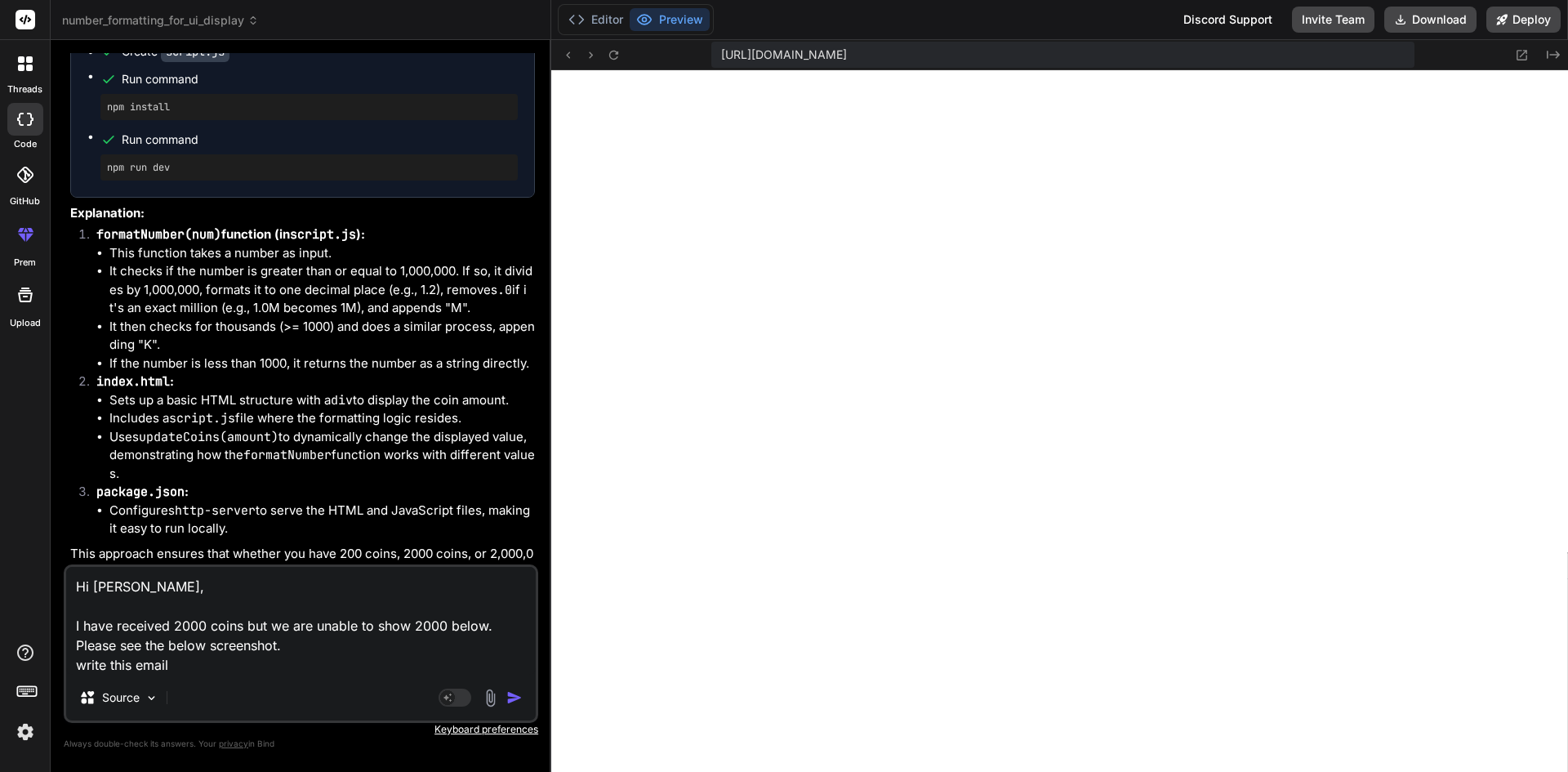
type textarea "x"
type textarea "Hi [PERSON_NAME], I have received 2000 coins but we are unable to show 2000 bel…"
type textarea "x"
type textarea "Hi [PERSON_NAME], I have received 2000 coins but we are unable to show 2000 bel…"
type textarea "x"
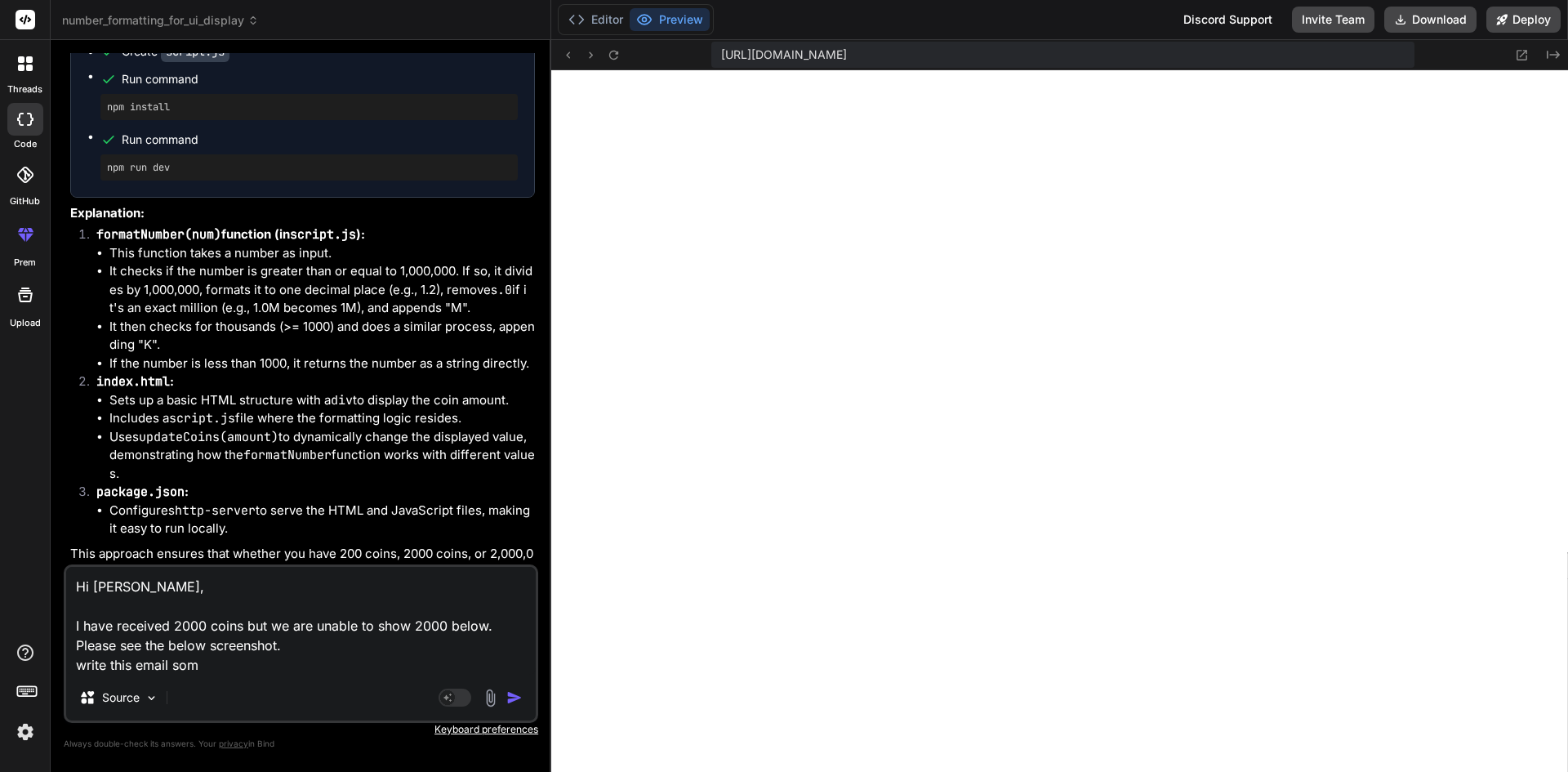
type textarea "Hi [PERSON_NAME], I have received 2000 coins but we are unable to show 2000 bel…"
type textarea "x"
type textarea "Hi [PERSON_NAME], I have received 2000 coins but we are unable to show 2000 bel…"
type textarea "x"
type textarea "Hi [PERSON_NAME], I have received 2000 coins but we are unable to show 2000 bel…"
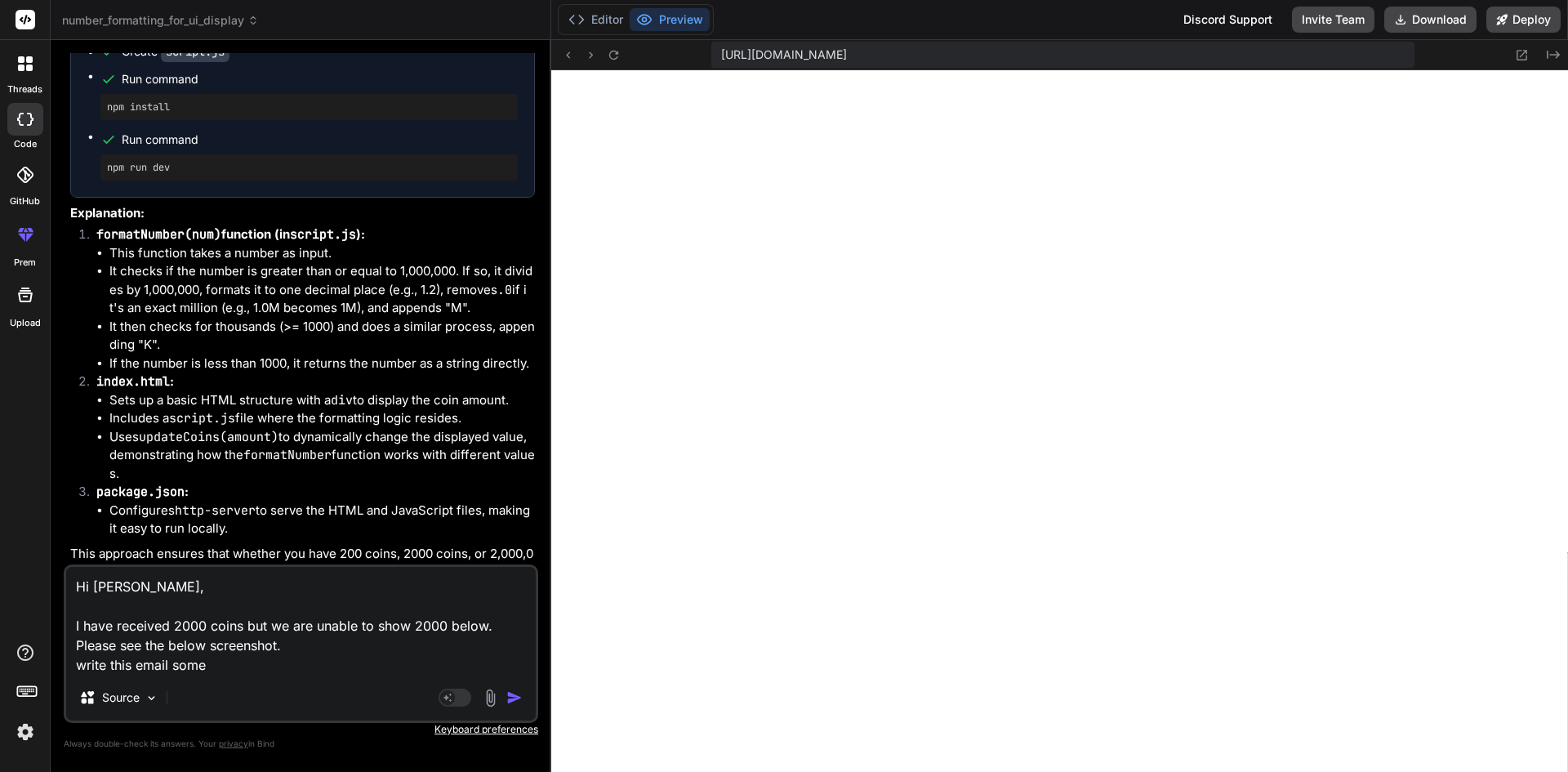
type textarea "x"
type textarea "Hi [PERSON_NAME], I have received 2000 coins but we are unable to show 2000 bel…"
type textarea "x"
type textarea "Hi [PERSON_NAME], I have received 2000 coins but we are unable to show 2000 bel…"
type textarea "x"
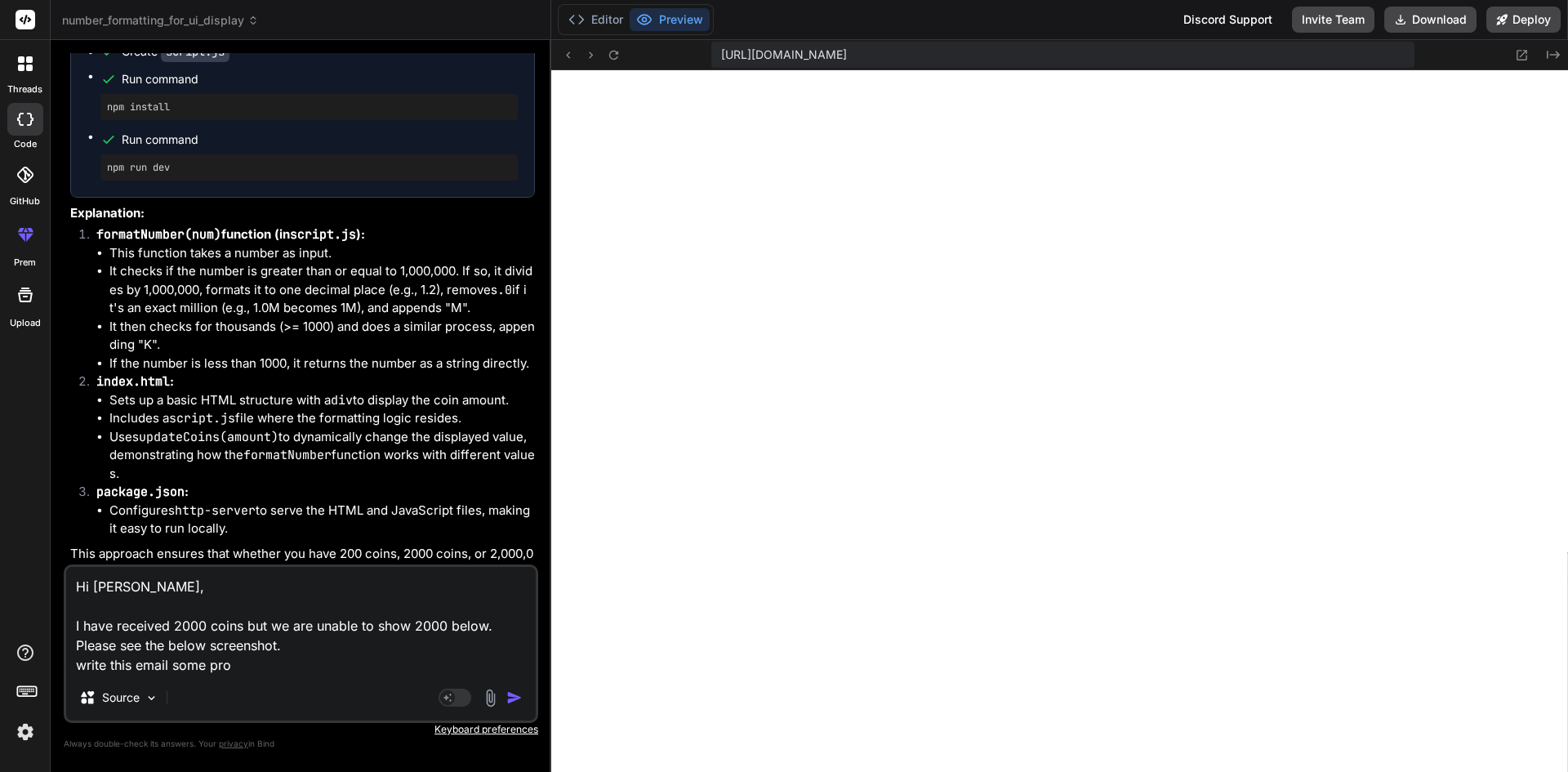
type textarea "Hi [PERSON_NAME], I have received 2000 coins but we are unable to show 2000 bel…"
type textarea "x"
type textarea "Hi [PERSON_NAME], I have received 2000 coins but we are unable to show 2000 bel…"
type textarea "x"
type textarea "Hi [PERSON_NAME], I have received 2000 coins but we are unable to show 2000 bel…"
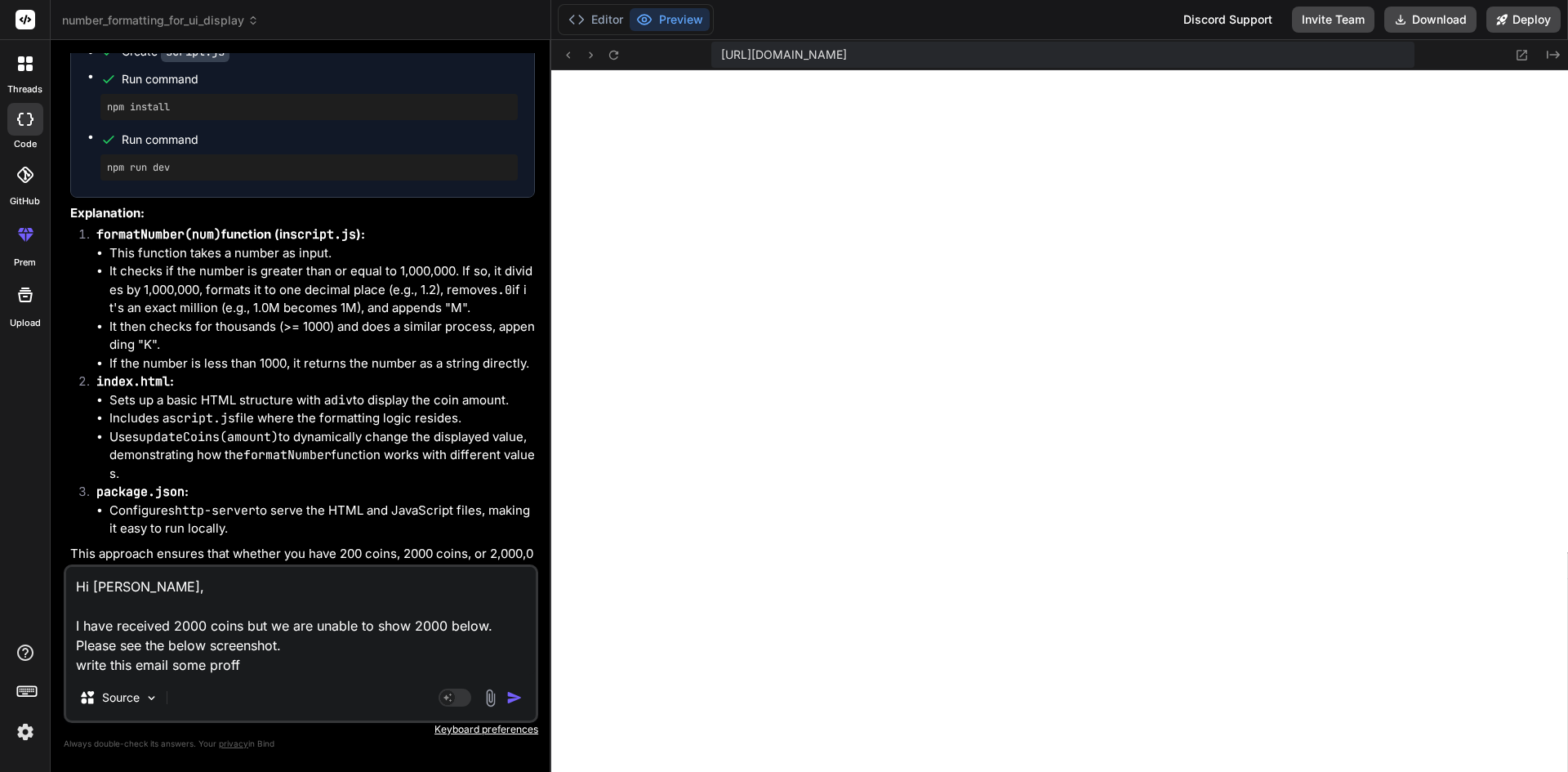
type textarea "x"
type textarea "Hi [PERSON_NAME], I have received 2000 coins but we are unable to show 2000 bel…"
type textarea "x"
type textarea "Hi [PERSON_NAME], I have received 2000 coins but we are unable to show 2000 bel…"
type textarea "x"
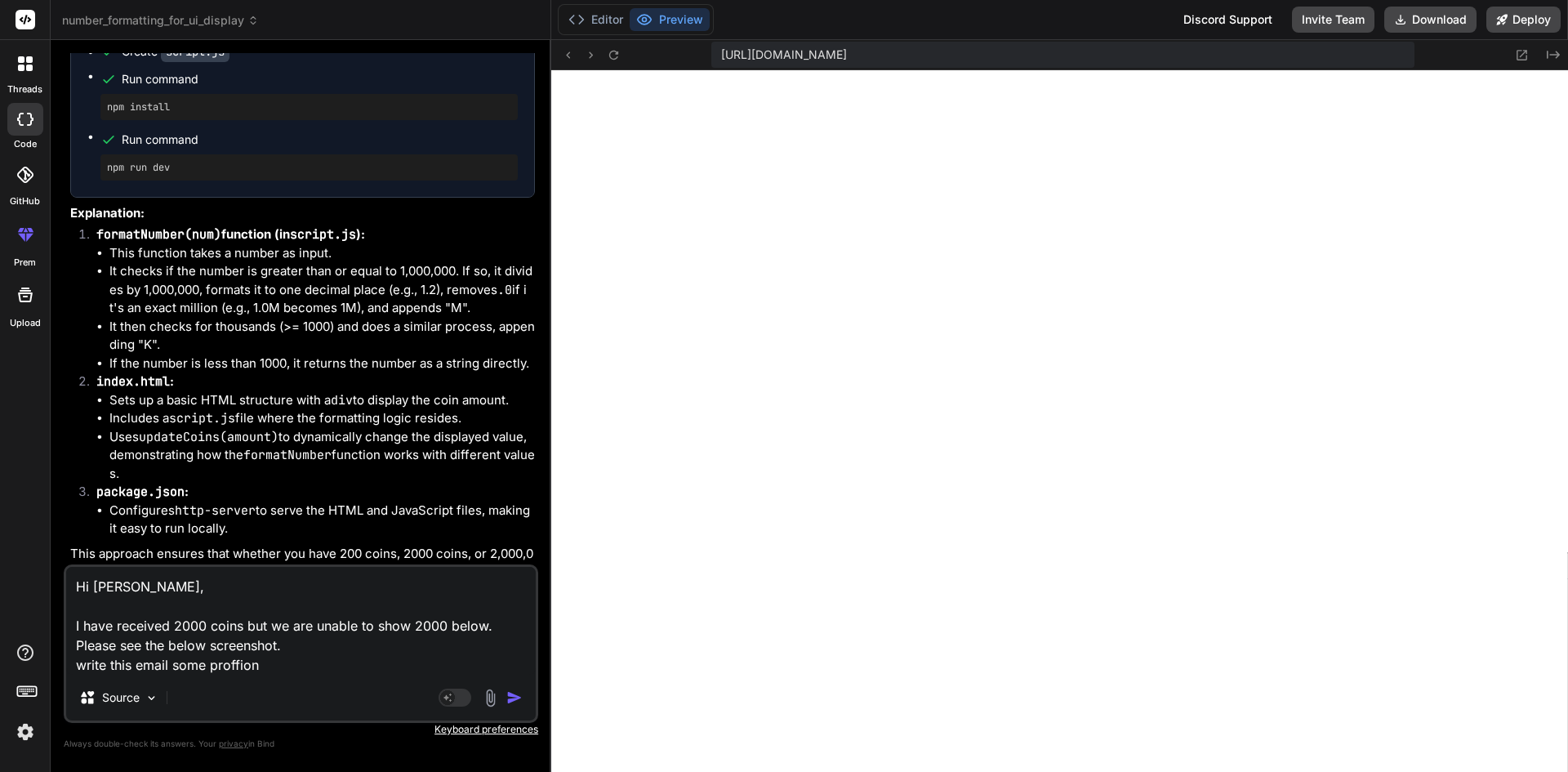
type textarea "Hi [PERSON_NAME], I have received 2000 coins but we are unable to show 2000 bel…"
type textarea "x"
type textarea "Hi [PERSON_NAME], I have received 2000 coins but we are unable to show 2000 bel…"
type textarea "x"
type textarea "Hi [PERSON_NAME], I have received 2000 coins but we are unable to show 2000 bel…"
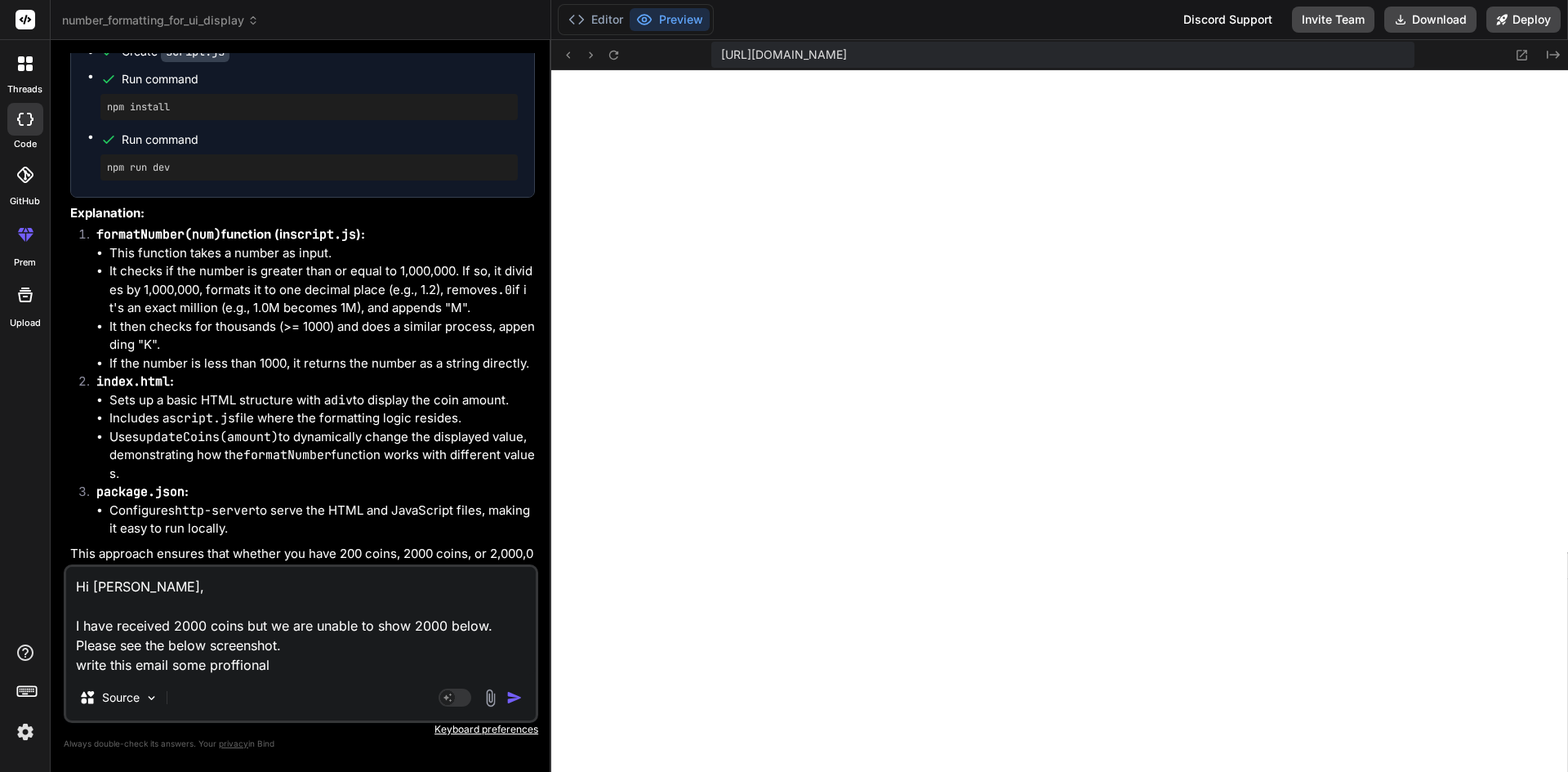
type textarea "x"
type textarea "Hi [PERSON_NAME], I have received 2000 coins but we are unable to show 2000 bel…"
type textarea "x"
type textarea "Hi [PERSON_NAME], I have received 2000 coins but we are unable to show 2000 bel…"
type textarea "x"
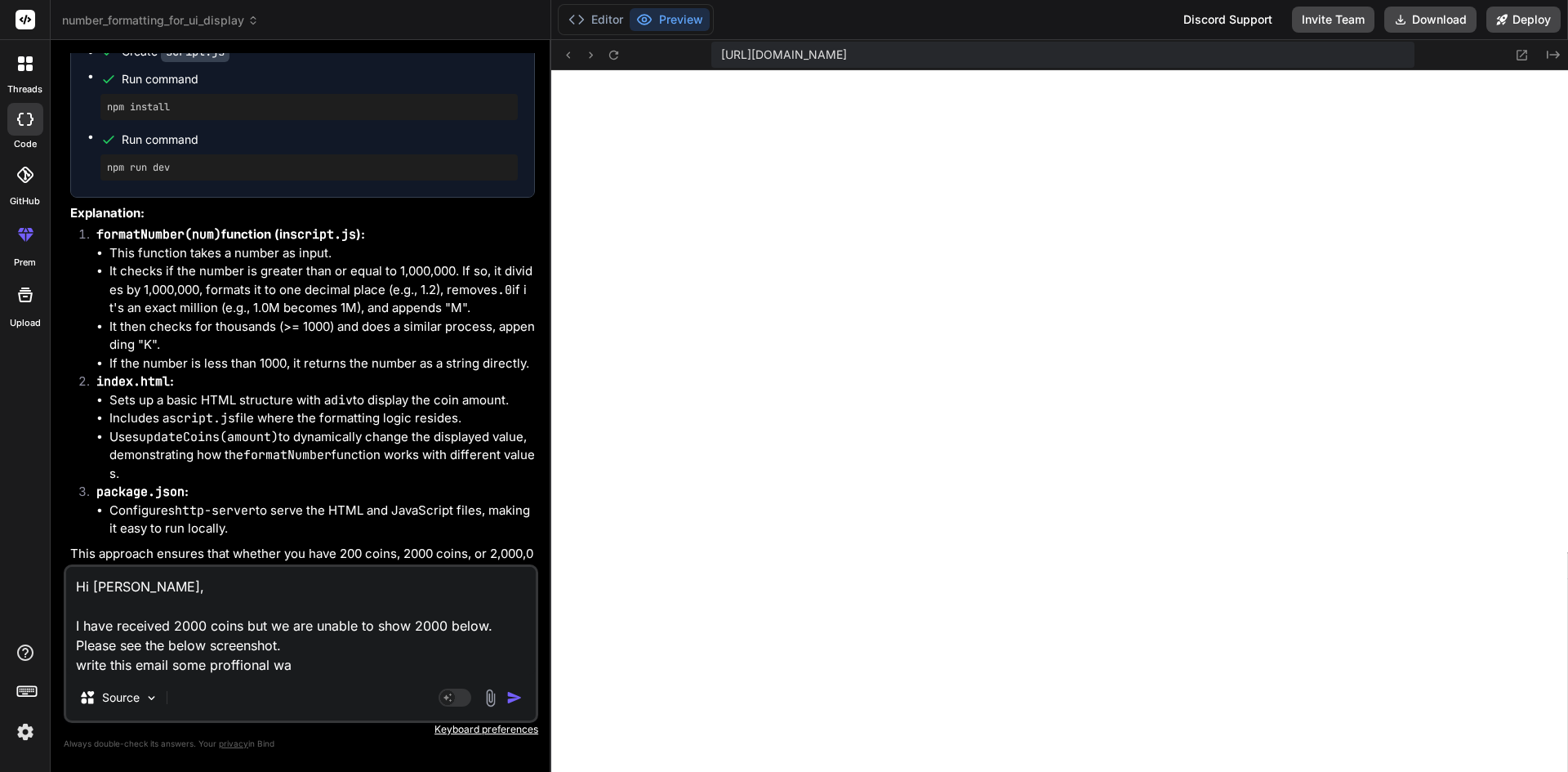
type textarea "Hi [PERSON_NAME], I have received 2000 coins but we are unable to show 2000 bel…"
type textarea "x"
type textarea "Hi [PERSON_NAME], I have received 2000 coins but we are unable to show 2000 bel…"
click at [513, 700] on img "button" at bounding box center [515, 697] width 17 height 17
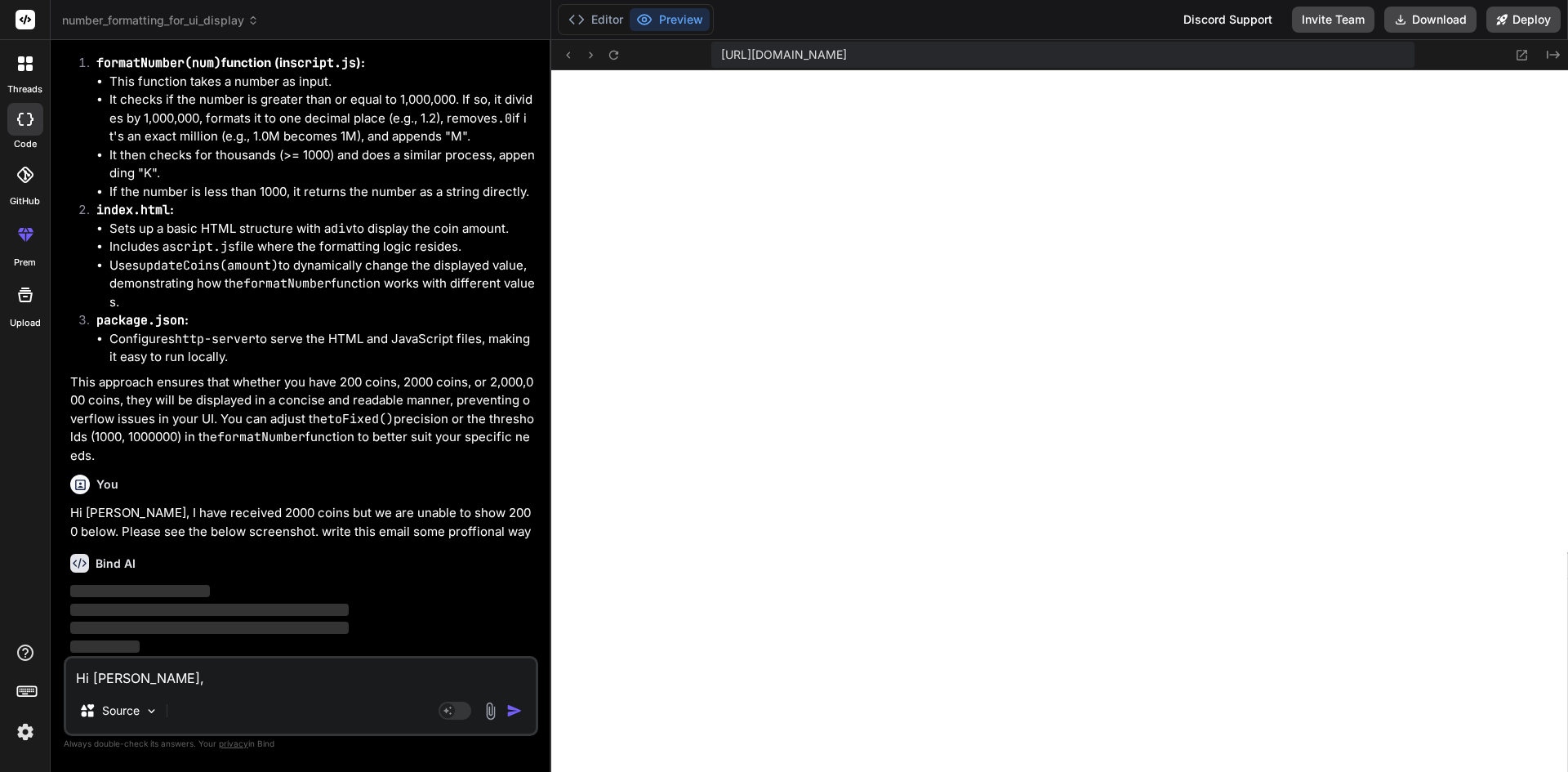
scroll to position [1660, 0]
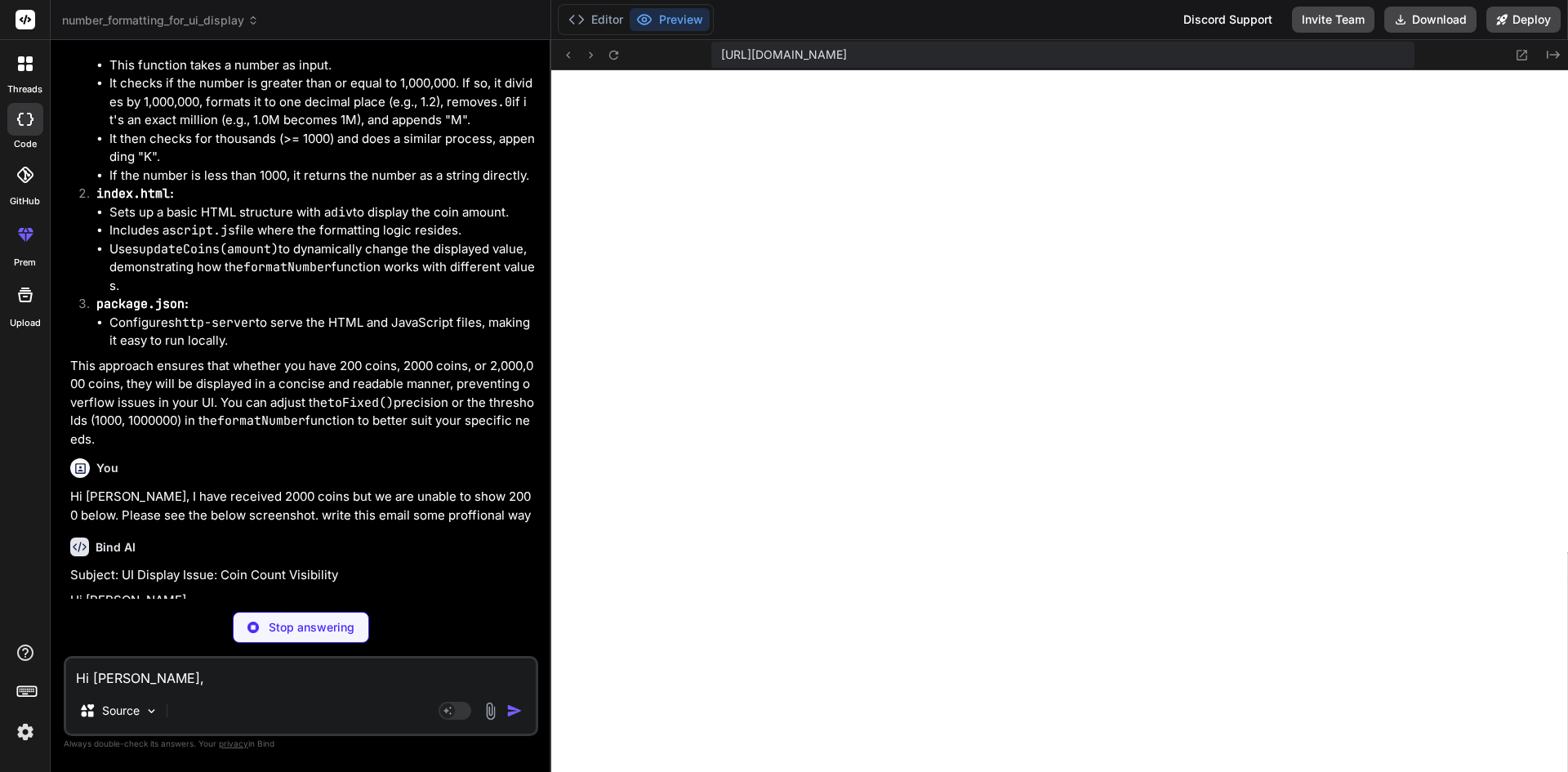
type textarea "x"
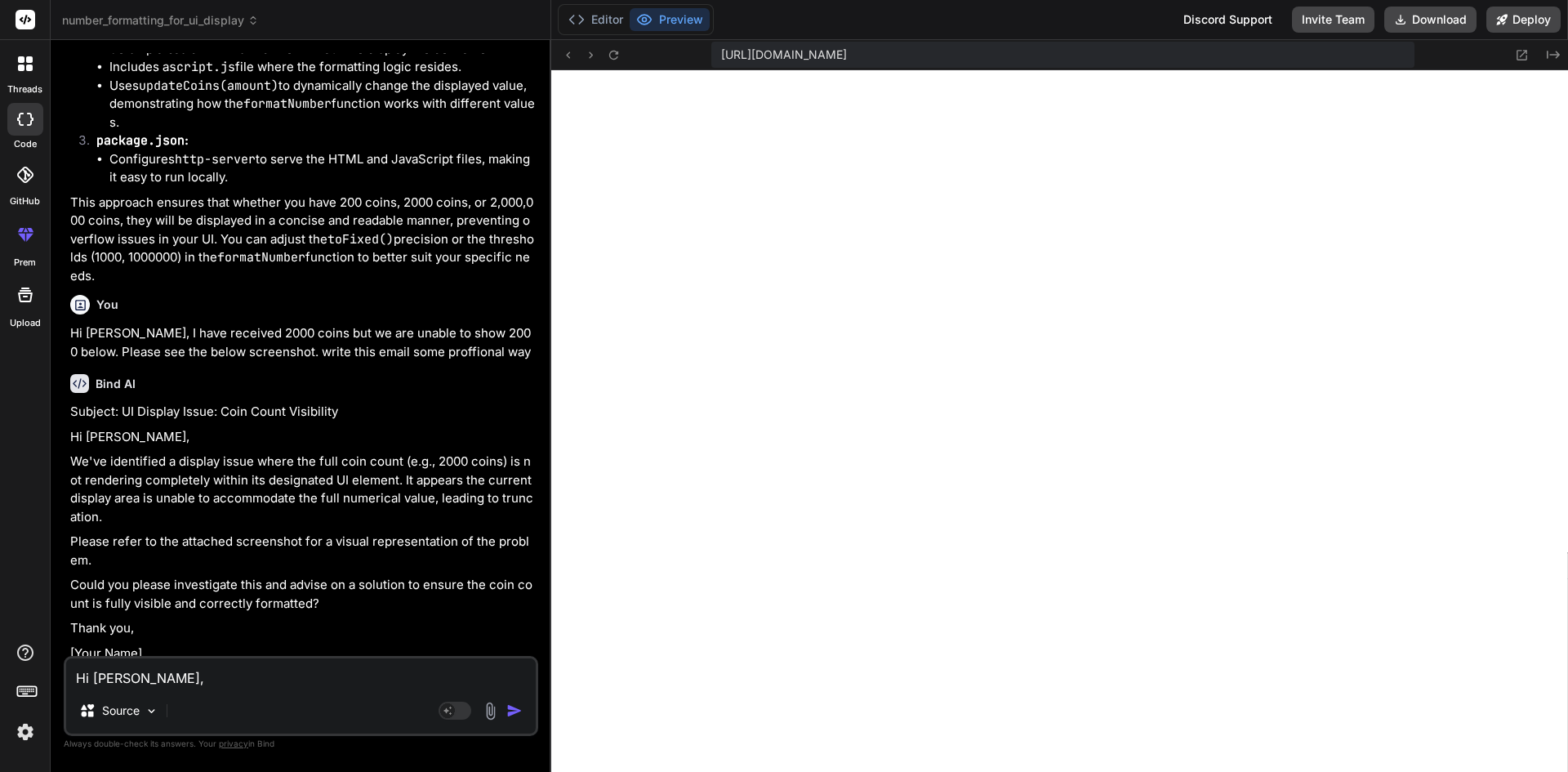
scroll to position [1849, 0]
